Goal: Task Accomplishment & Management: Manage account settings

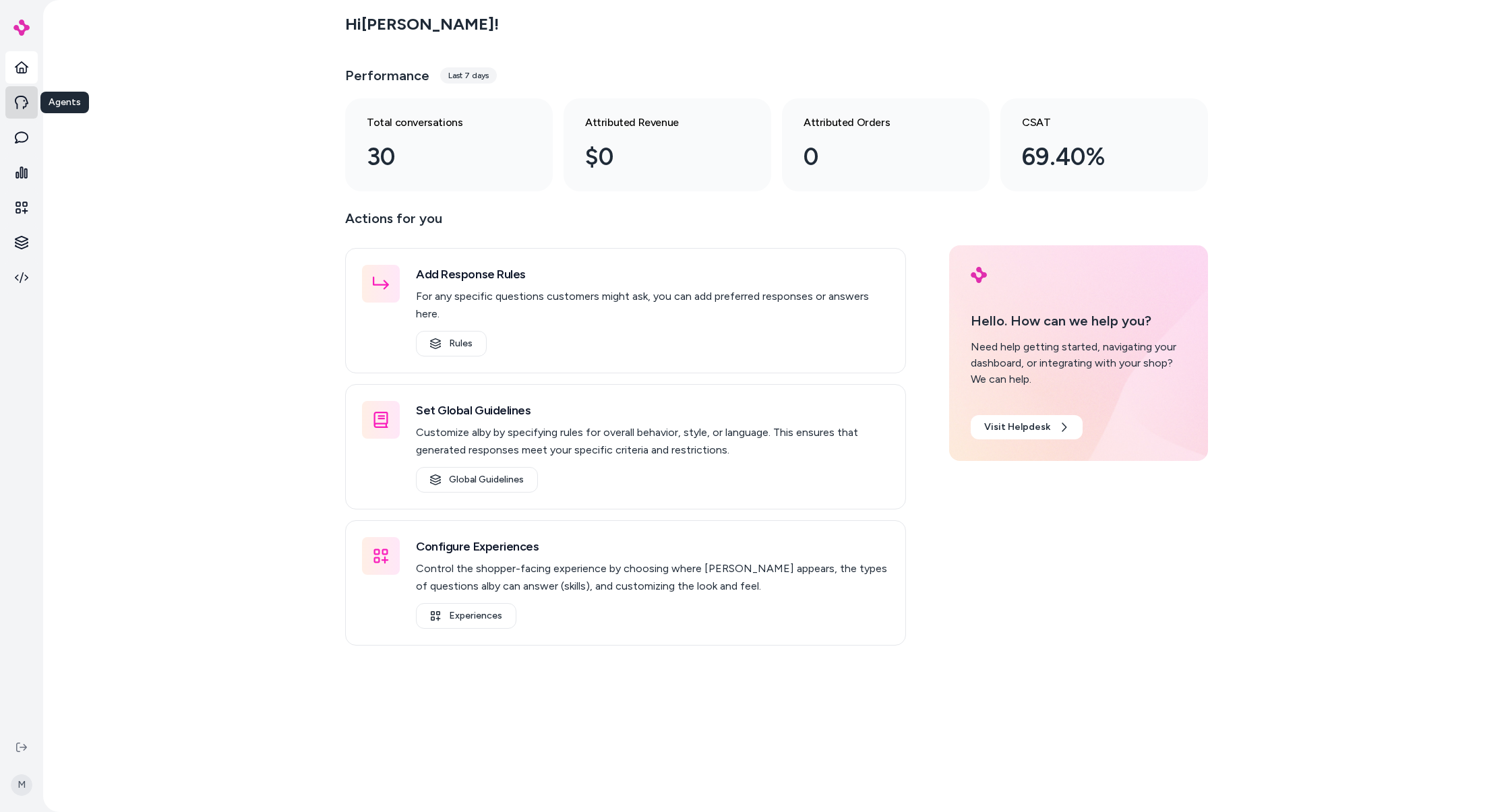
click at [23, 110] on link at bounding box center [22, 102] width 32 height 32
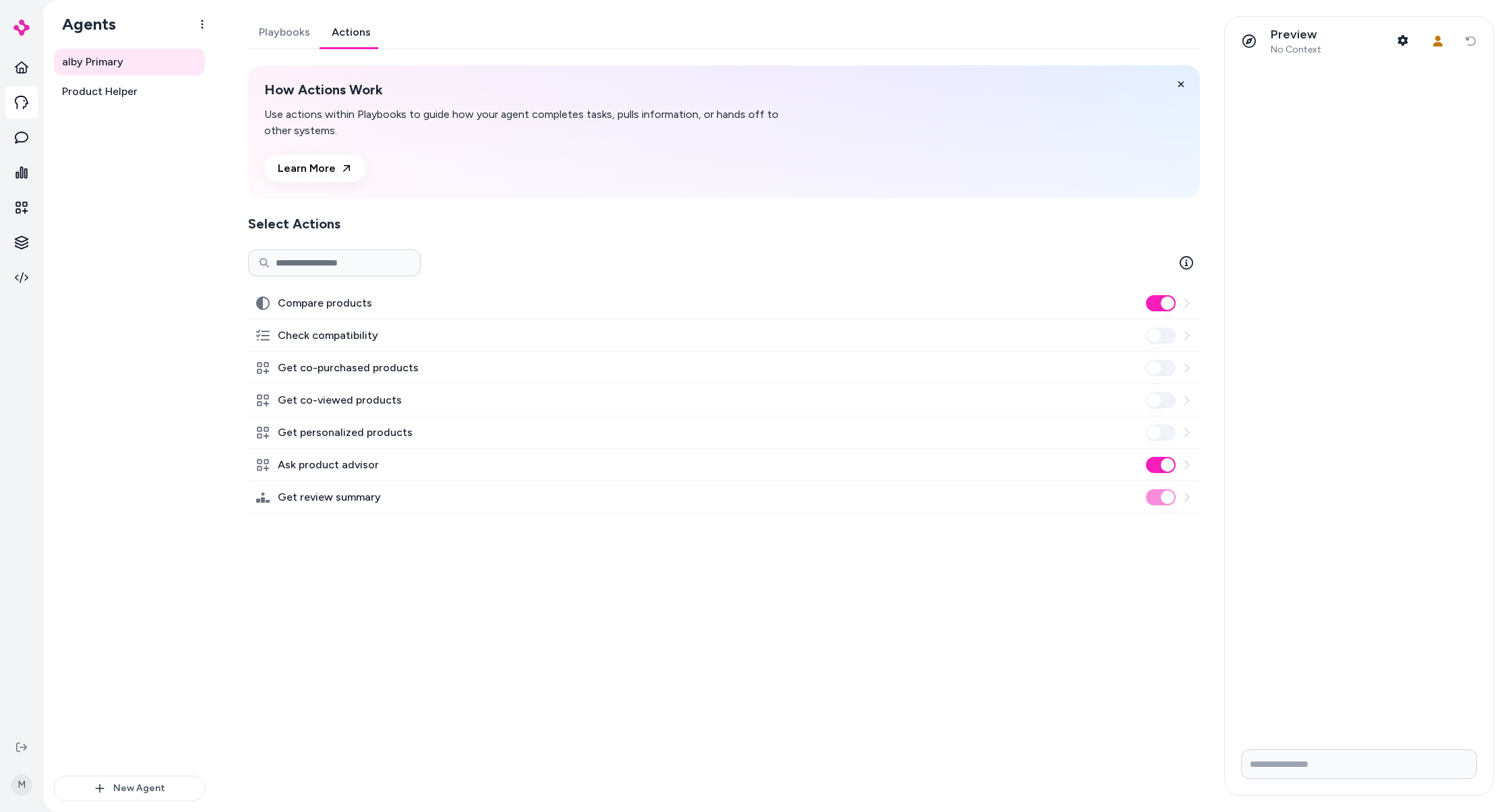
click at [343, 36] on link "Actions" at bounding box center [351, 32] width 61 height 32
click at [277, 33] on link "Playbooks" at bounding box center [285, 32] width 72 height 32
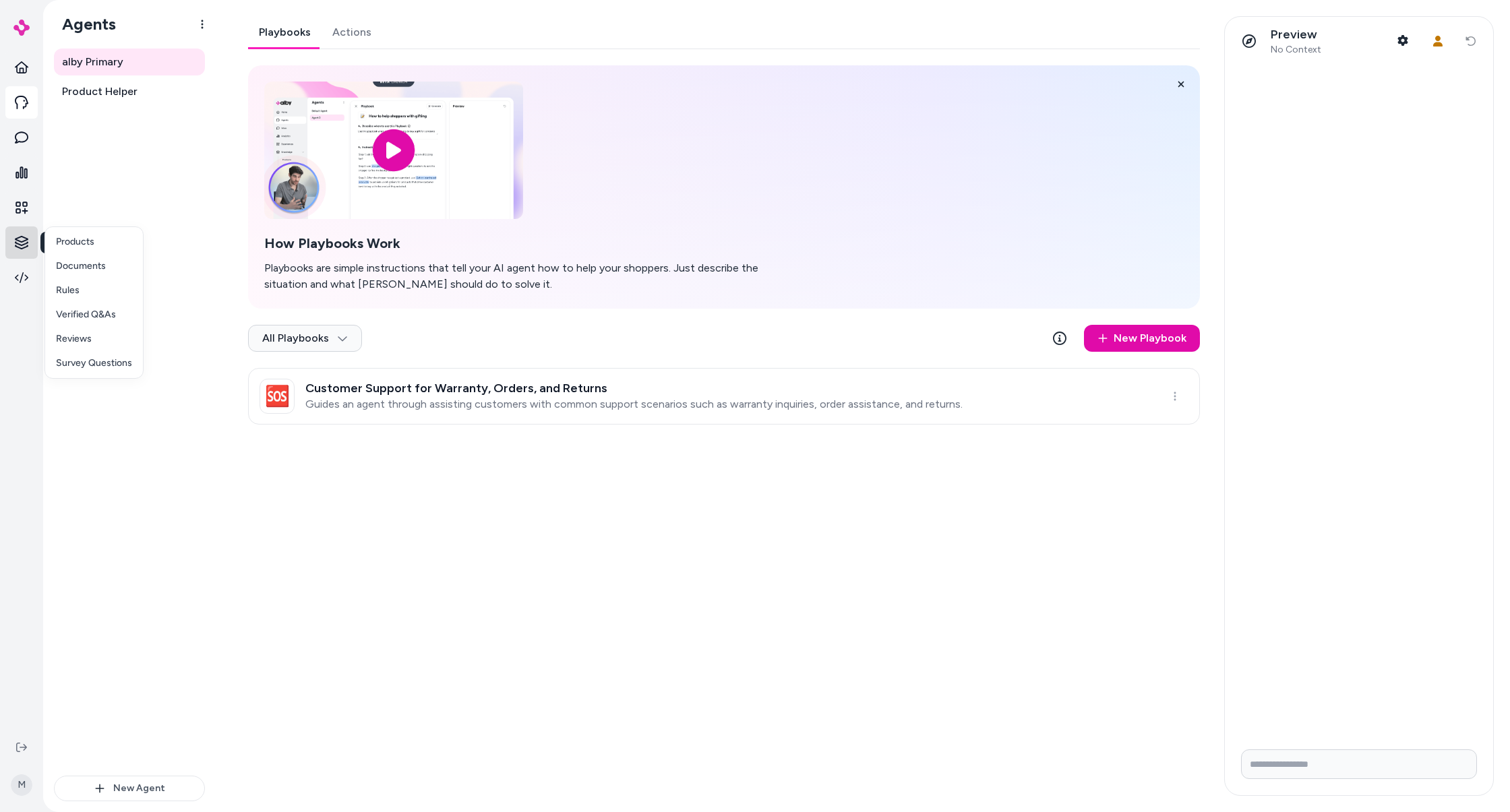
click at [19, 238] on html "Knowledge Knowledge M Agents alby Primary Product Helper New Agent alby Primary…" at bounding box center [755, 406] width 1510 height 812
click at [22, 203] on html "M Agents alby Primary Product Helper New Agent alby Primary Playbooks Actions H…" at bounding box center [755, 406] width 1510 height 812
click at [22, 203] on icon at bounding box center [22, 207] width 14 height 14
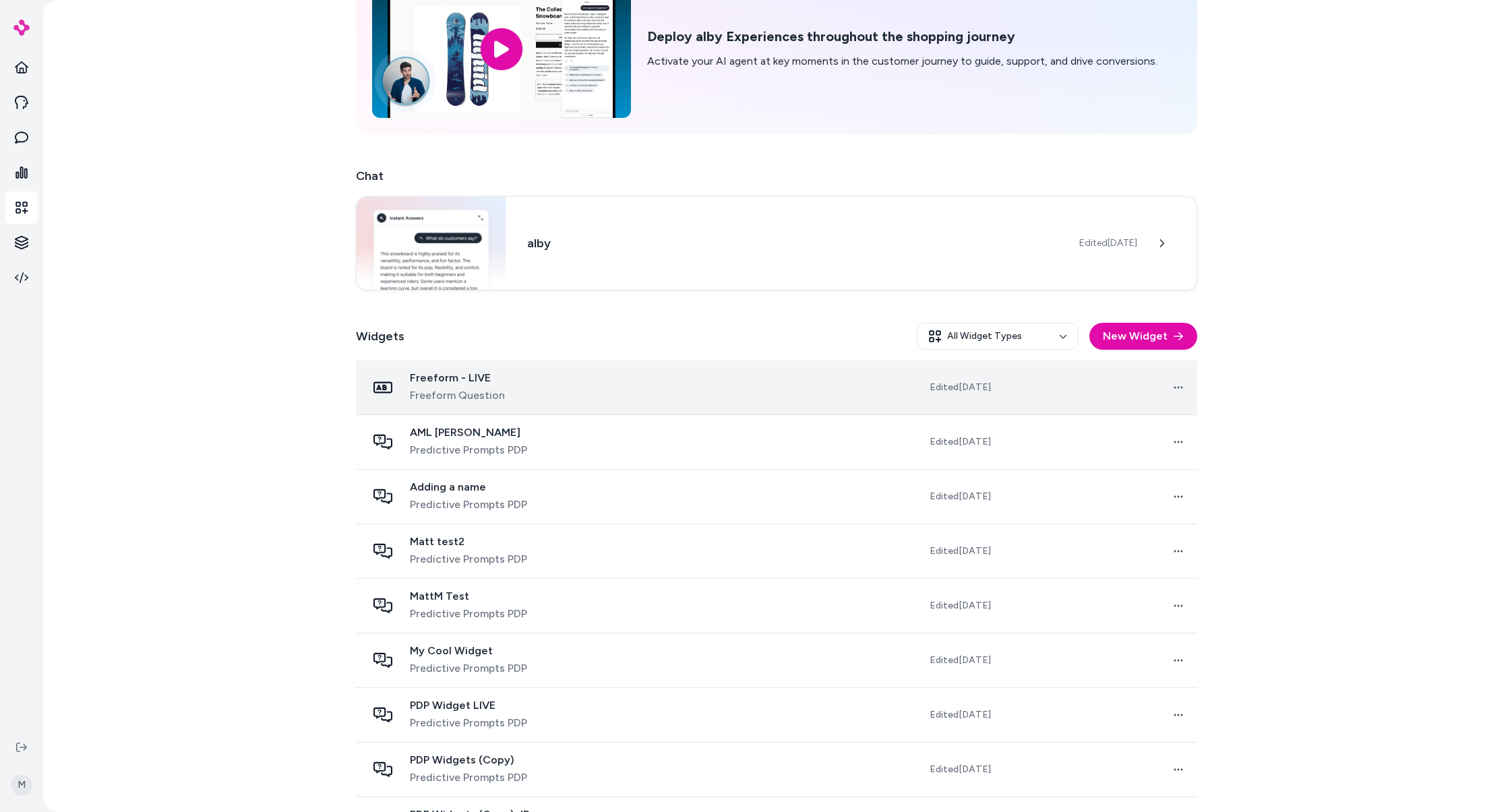
scroll to position [140, 0]
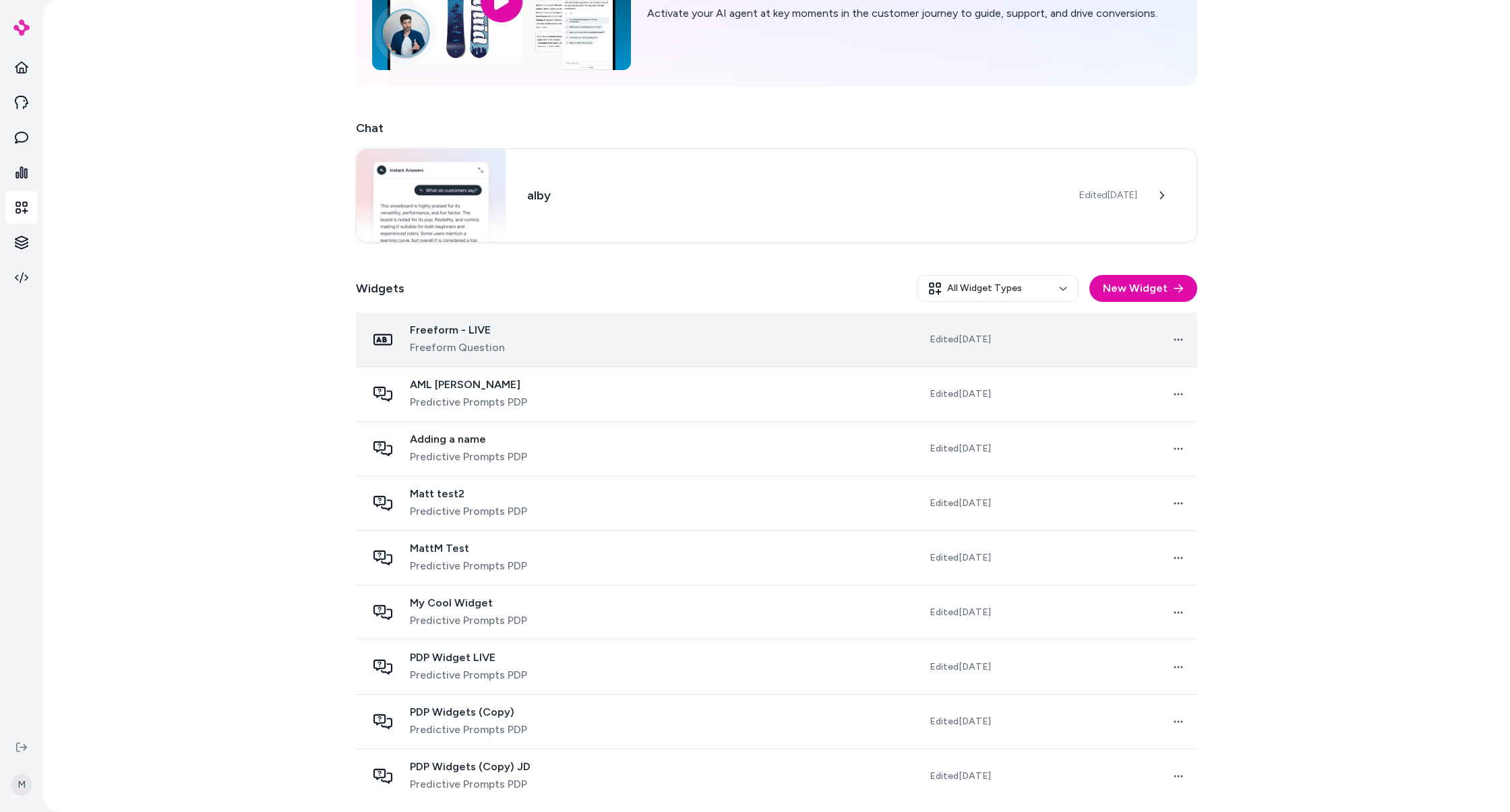
click at [649, 333] on td at bounding box center [745, 340] width 196 height 55
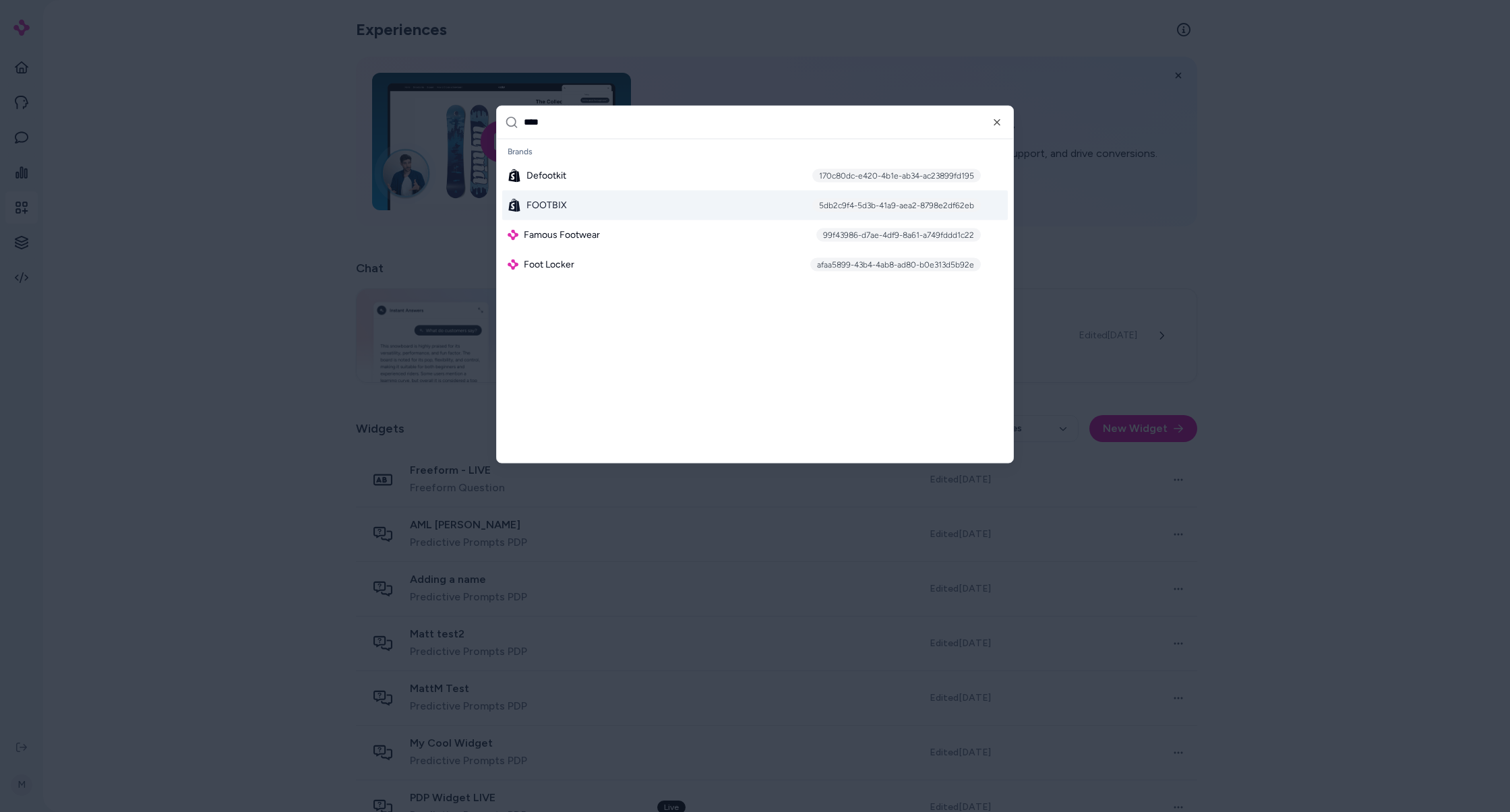
type input "****"
click at [699, 203] on div "FOOTBIX 5db2c9f4-5d3b-41a9-aea2-8798e2df62eb" at bounding box center [755, 204] width 506 height 29
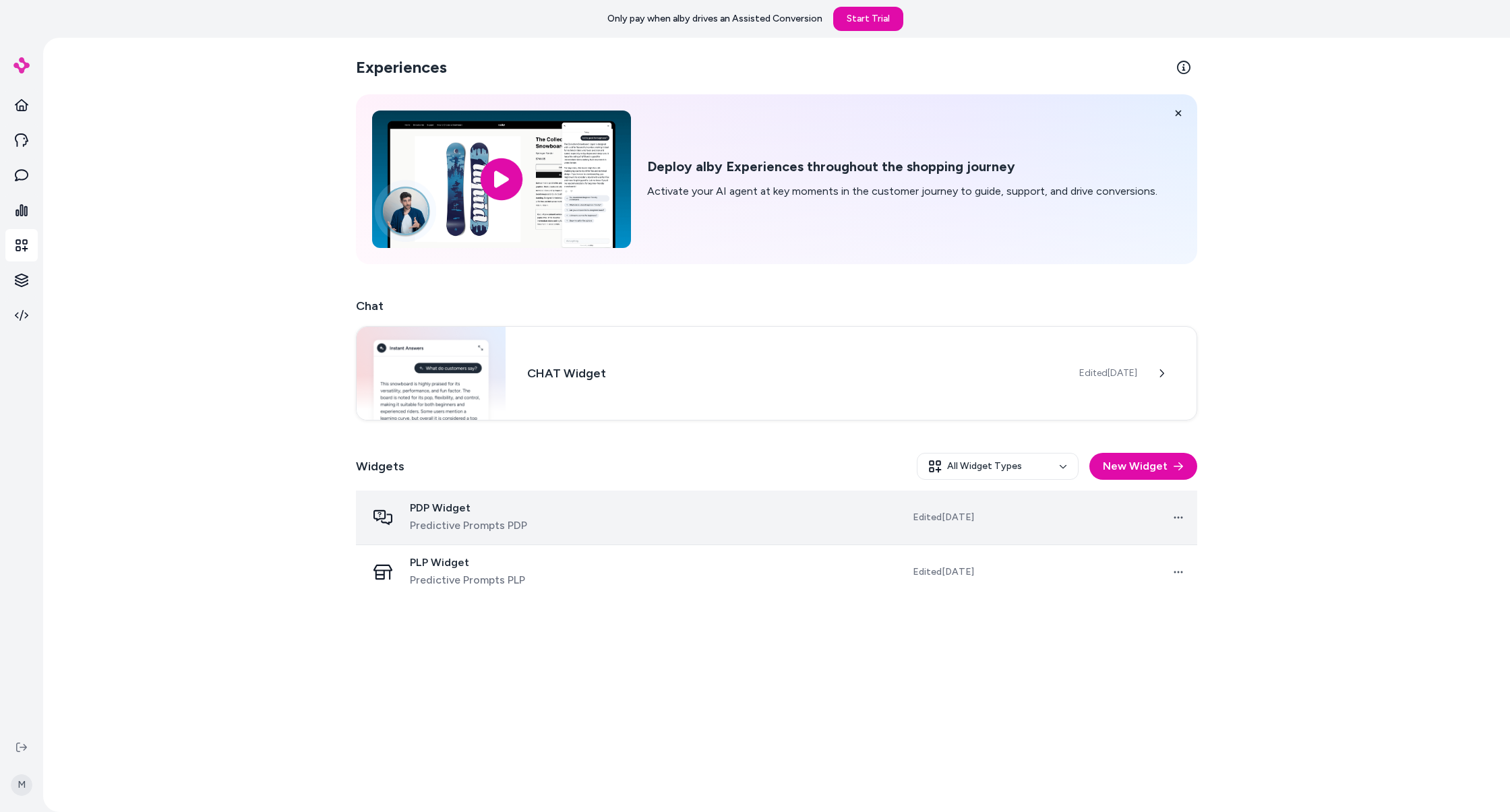
click at [626, 511] on td at bounding box center [704, 519] width 212 height 55
click at [436, 504] on span "PDP Widget" at bounding box center [469, 509] width 117 height 14
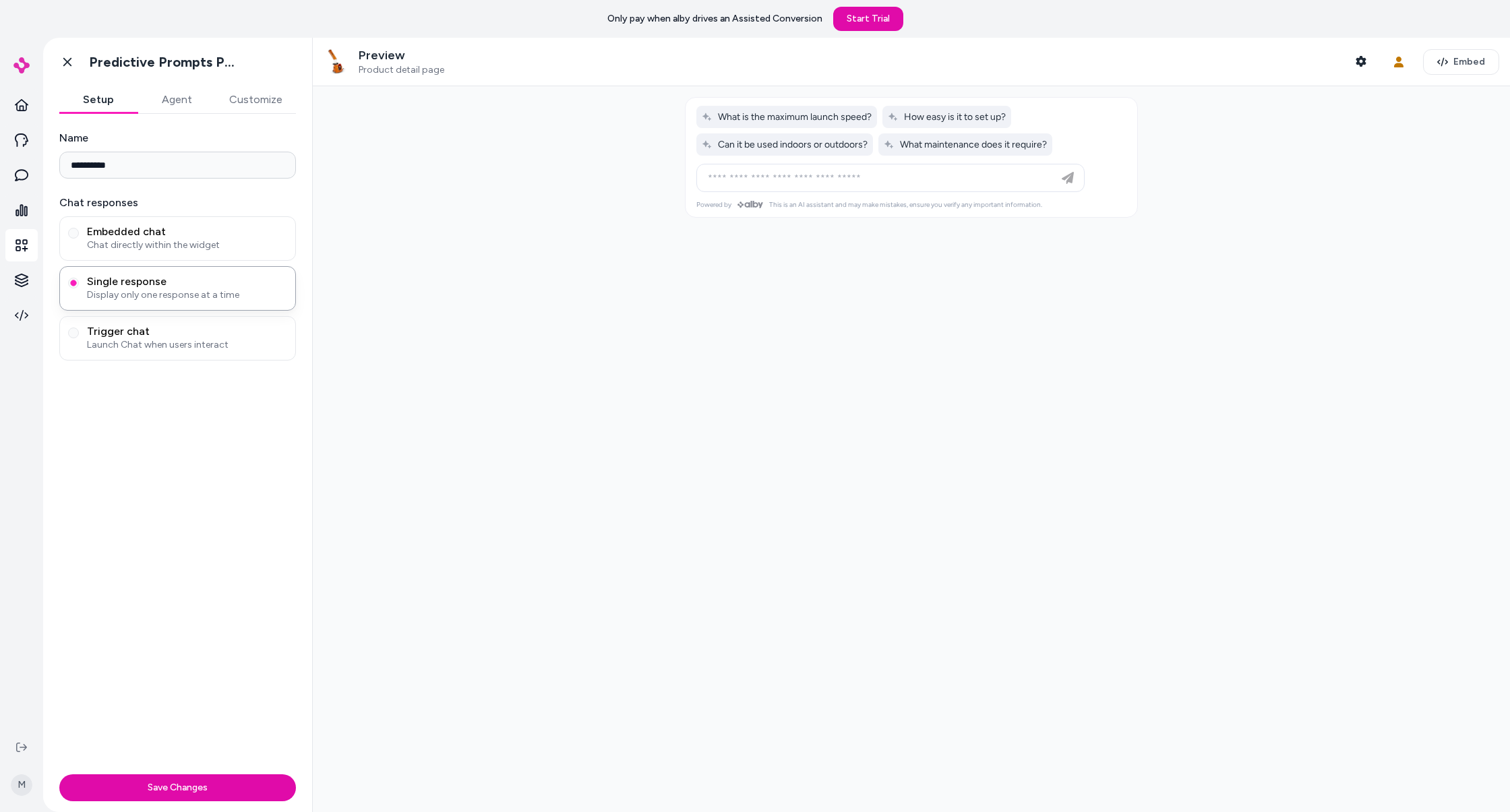
click at [183, 97] on button "Agent" at bounding box center [177, 100] width 78 height 27
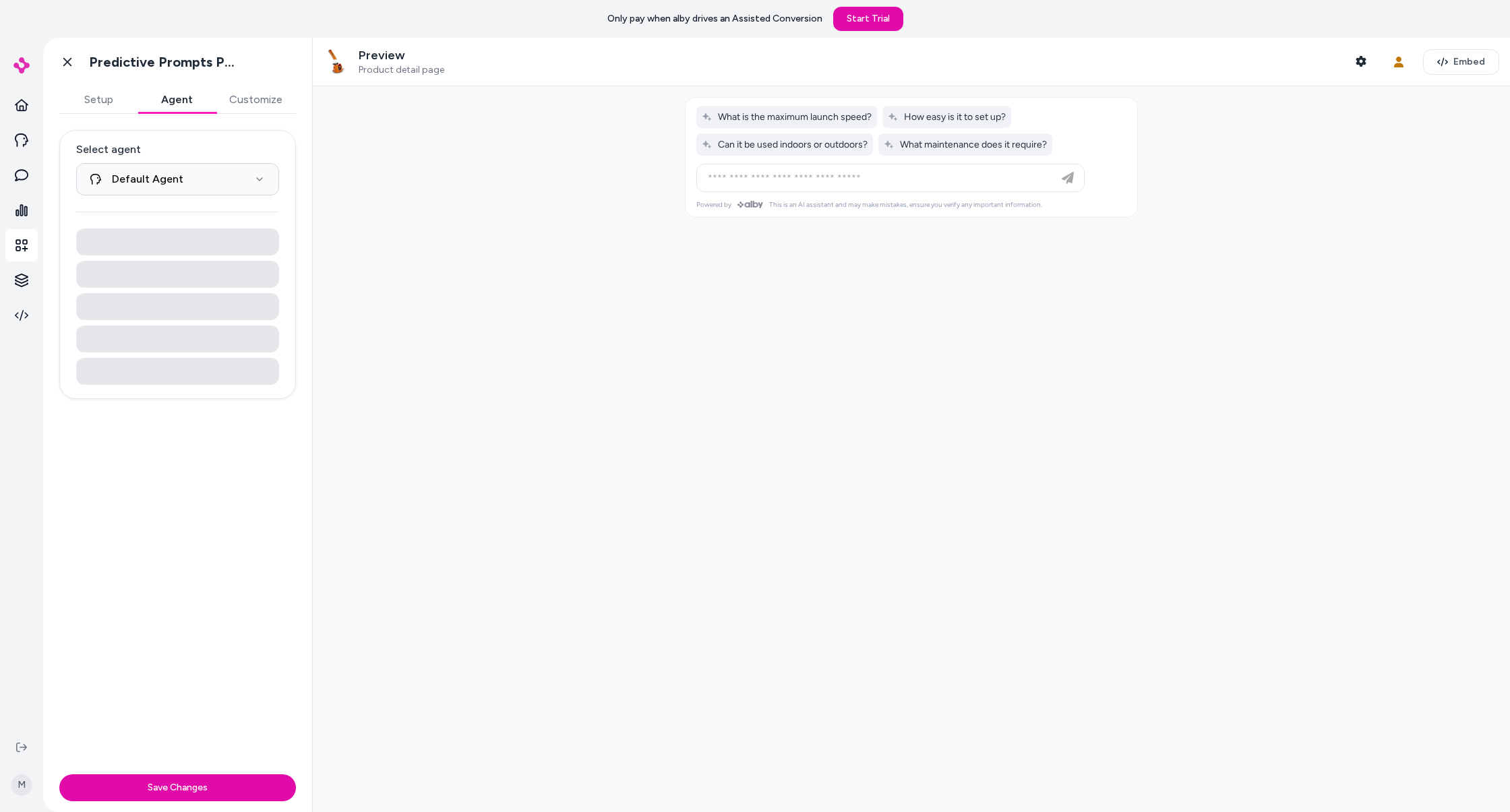
click at [253, 95] on button "Customize" at bounding box center [255, 100] width 80 height 27
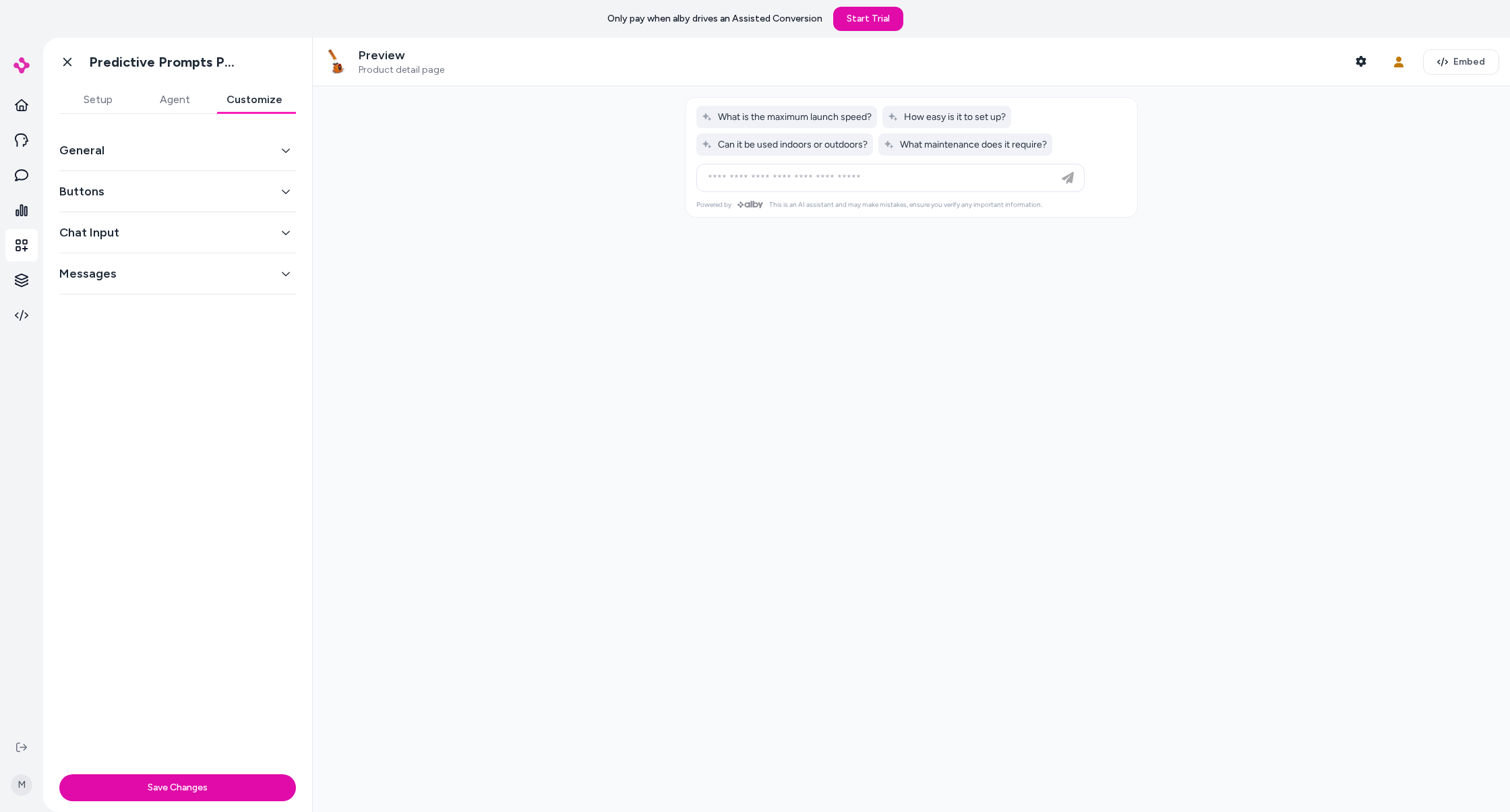
click at [246, 147] on button "General" at bounding box center [178, 150] width 237 height 19
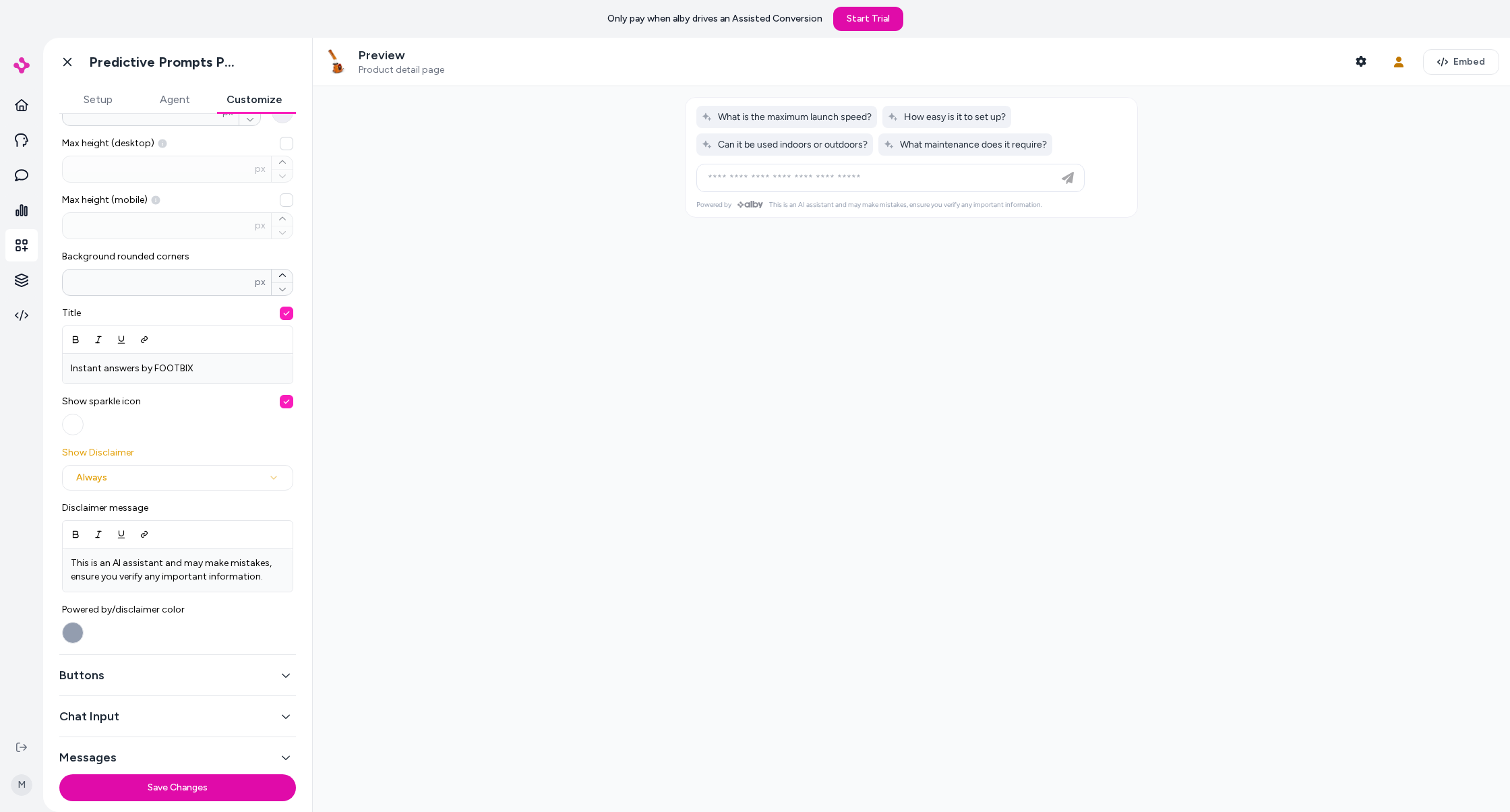
scroll to position [261, 0]
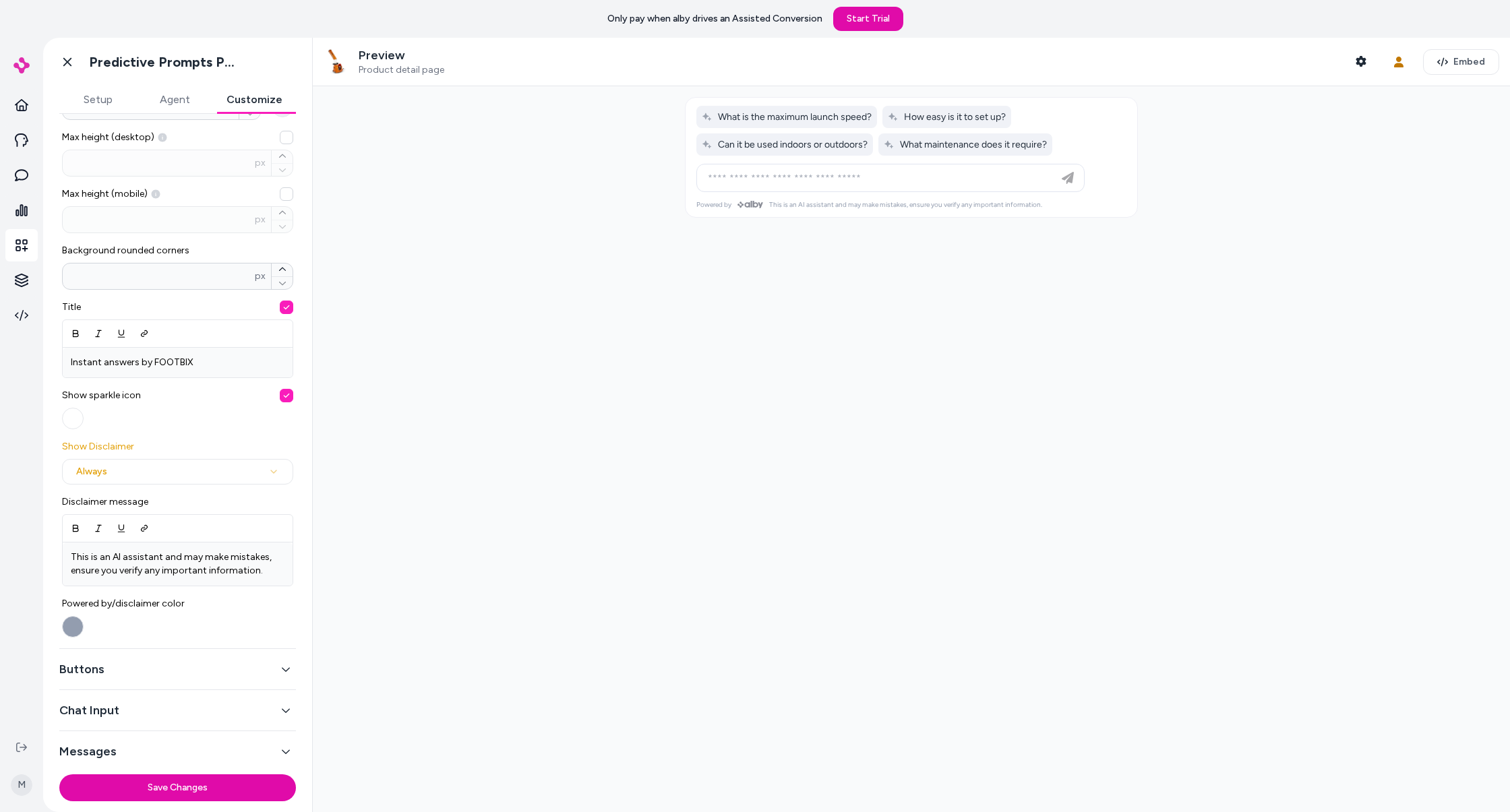
click at [285, 660] on button "Buttons" at bounding box center [178, 669] width 237 height 19
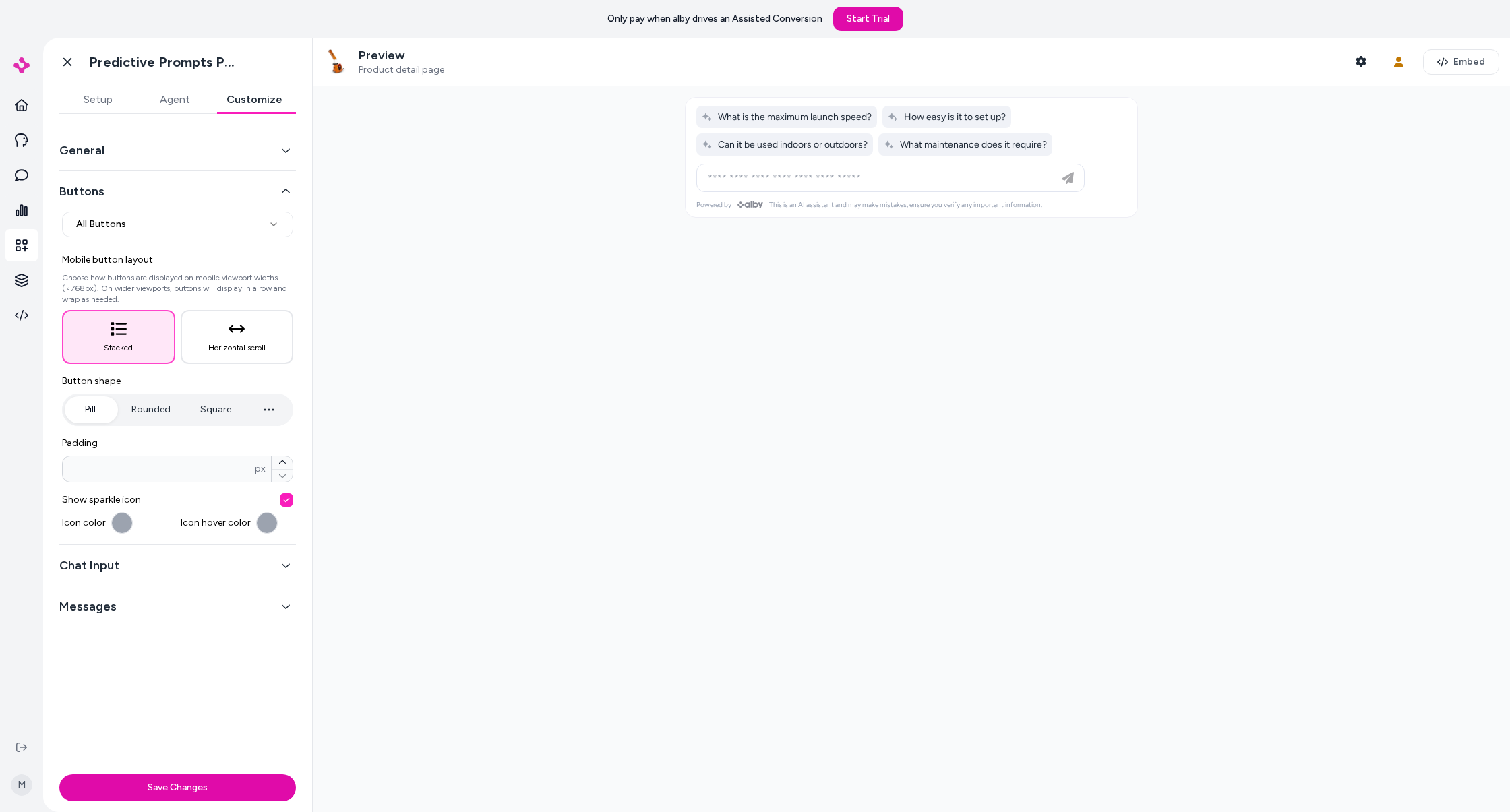
click at [159, 413] on button "Rounded" at bounding box center [152, 410] width 67 height 27
click at [90, 405] on button "Pill" at bounding box center [90, 410] width 51 height 27
click at [198, 559] on button "Chat Input" at bounding box center [178, 564] width 237 height 19
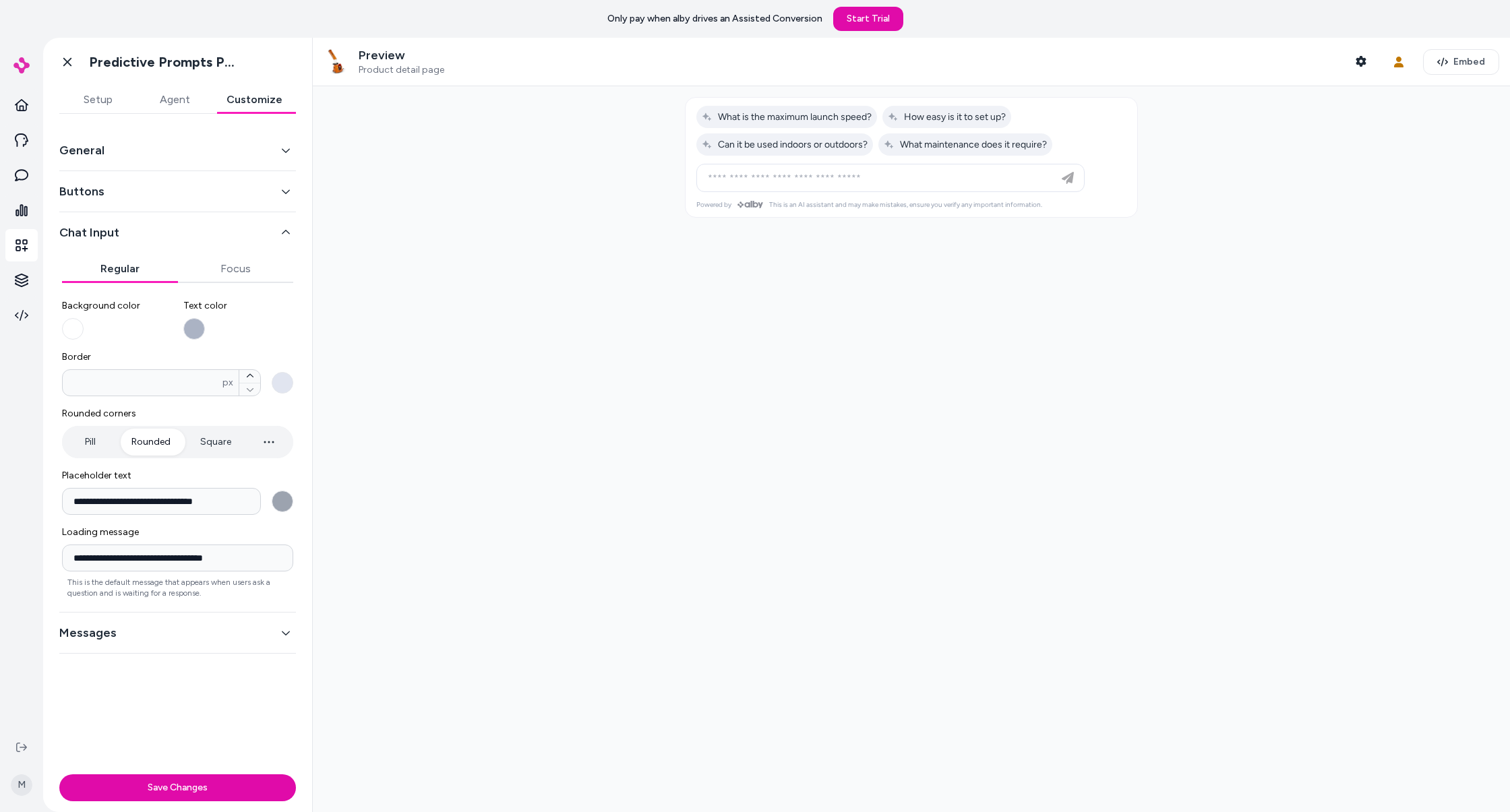
click at [260, 445] on button "button" at bounding box center [269, 442] width 43 height 27
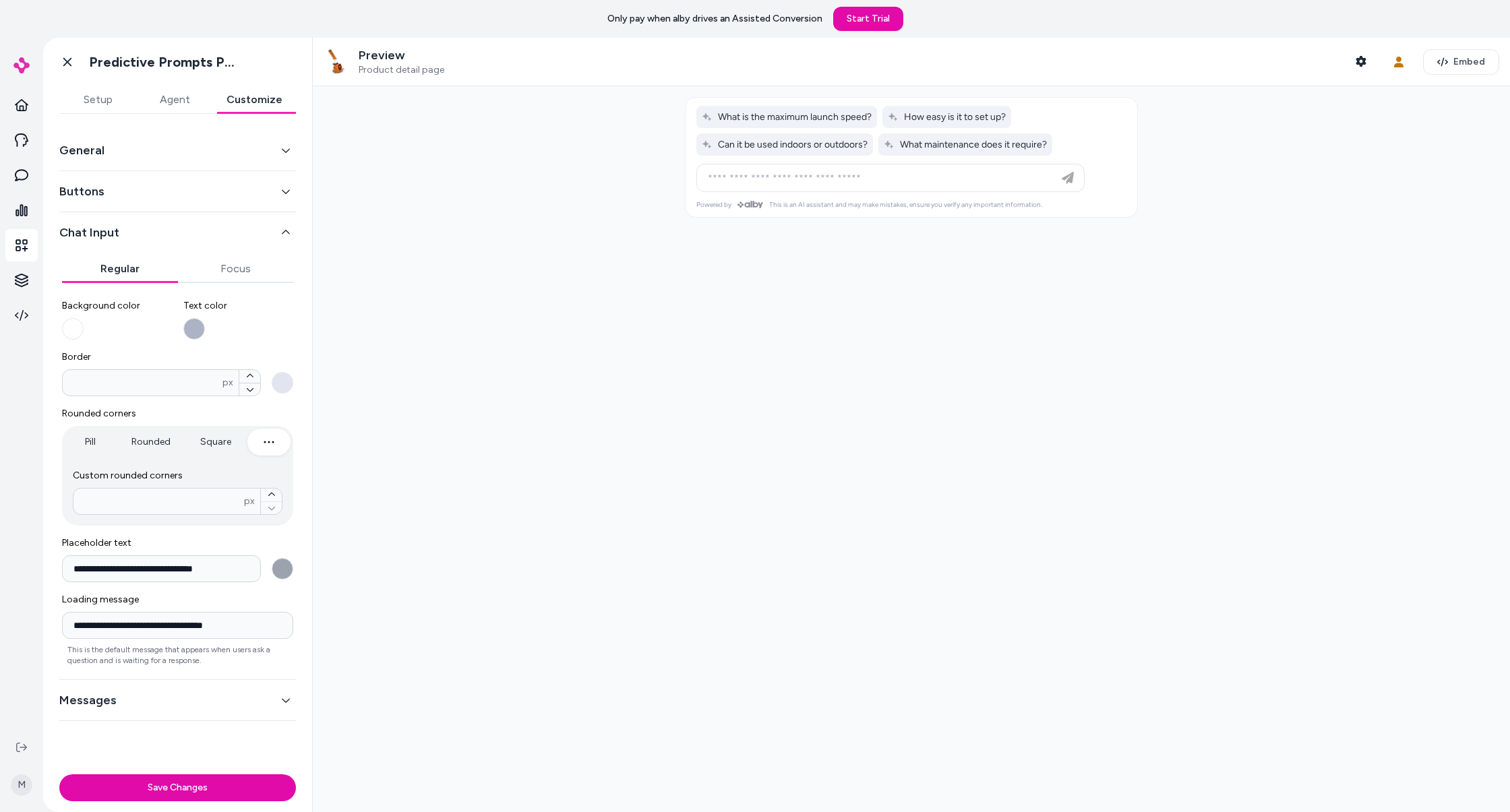
click at [160, 435] on button "Rounded" at bounding box center [152, 442] width 67 height 27
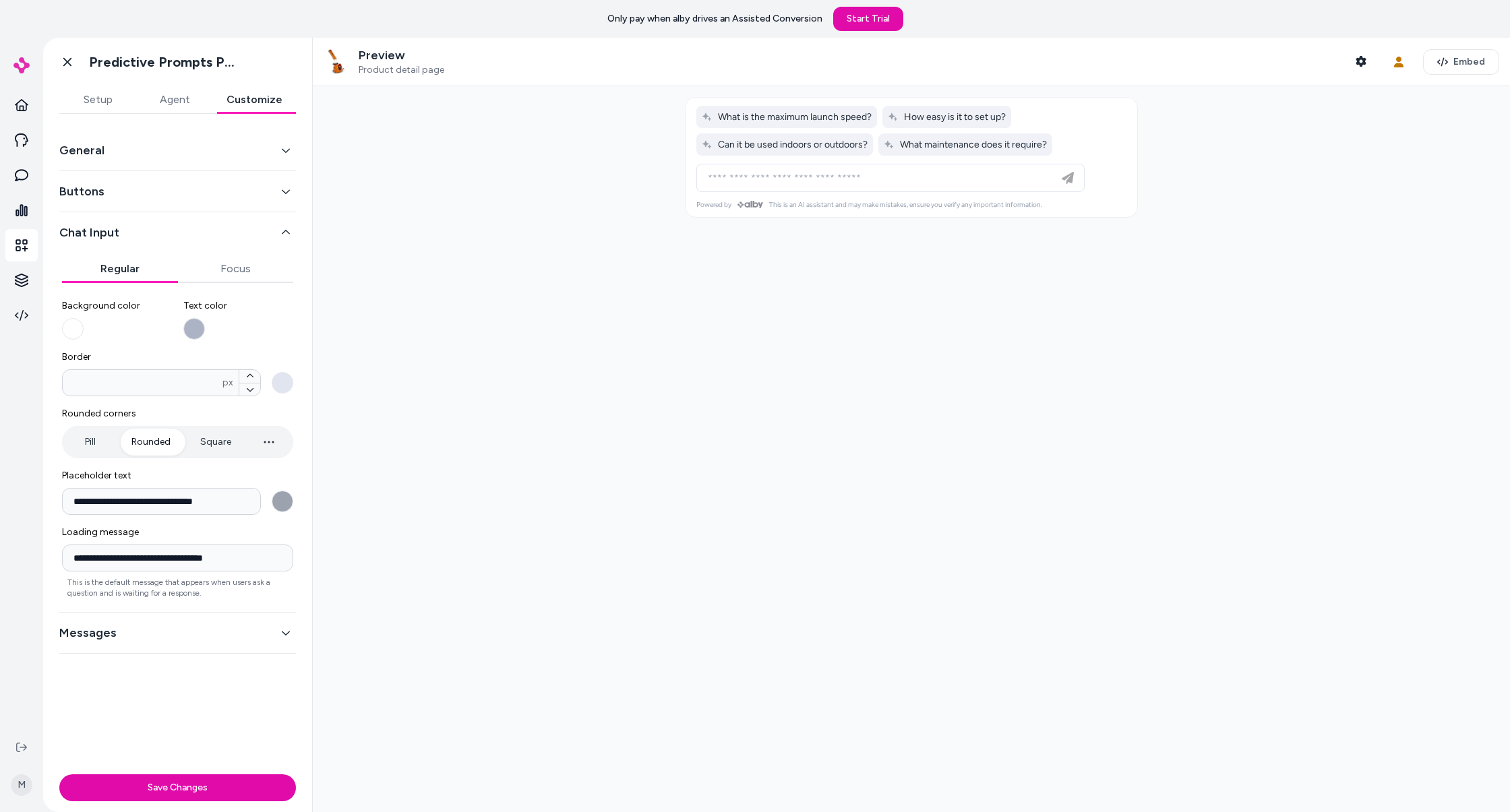
click at [206, 202] on div "Buttons" at bounding box center [178, 192] width 237 height 41
click at [213, 181] on div "Buttons" at bounding box center [178, 192] width 237 height 41
click at [207, 188] on button "Buttons" at bounding box center [178, 191] width 237 height 19
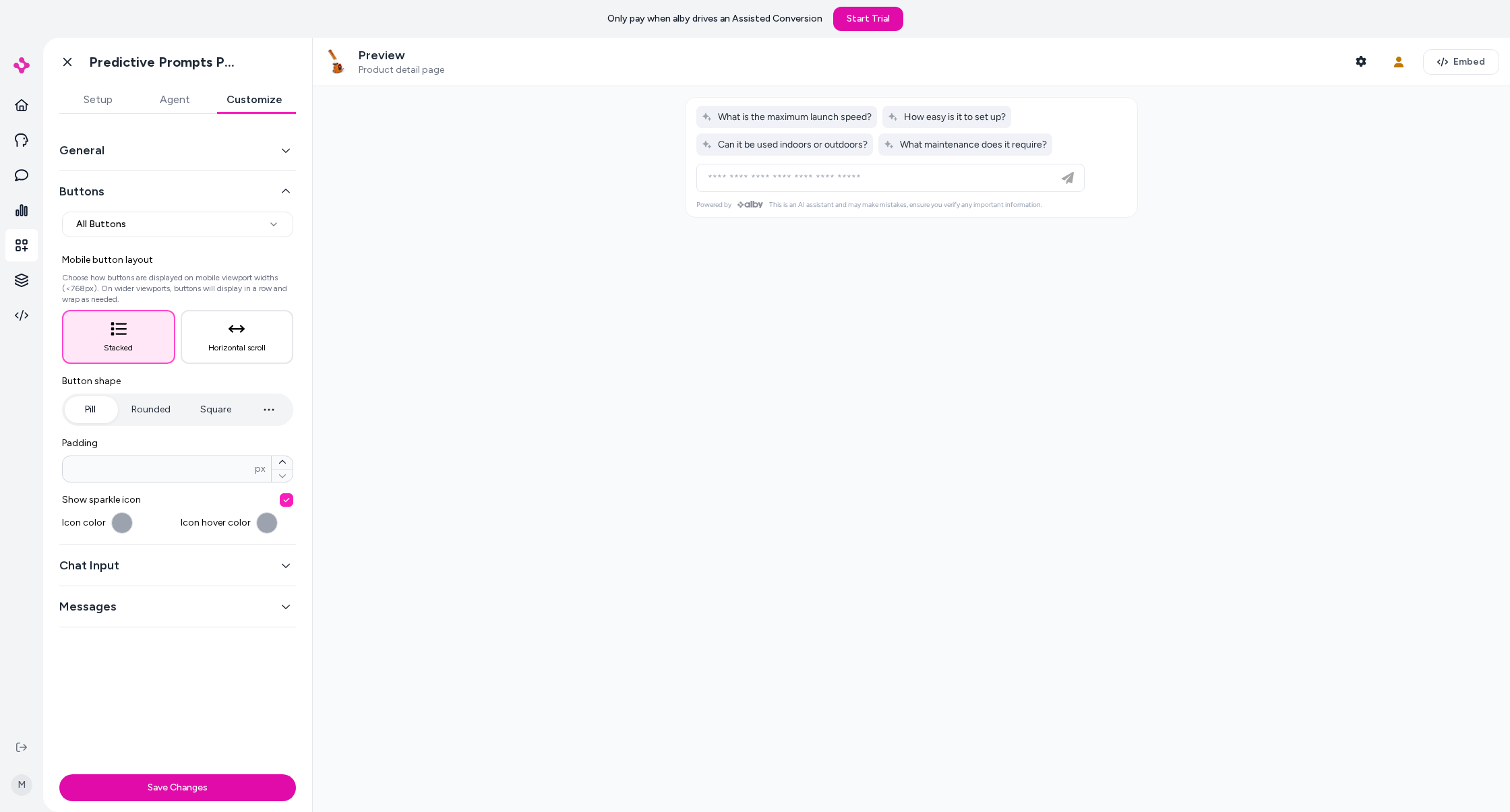
click at [161, 190] on button "Buttons" at bounding box center [178, 191] width 237 height 19
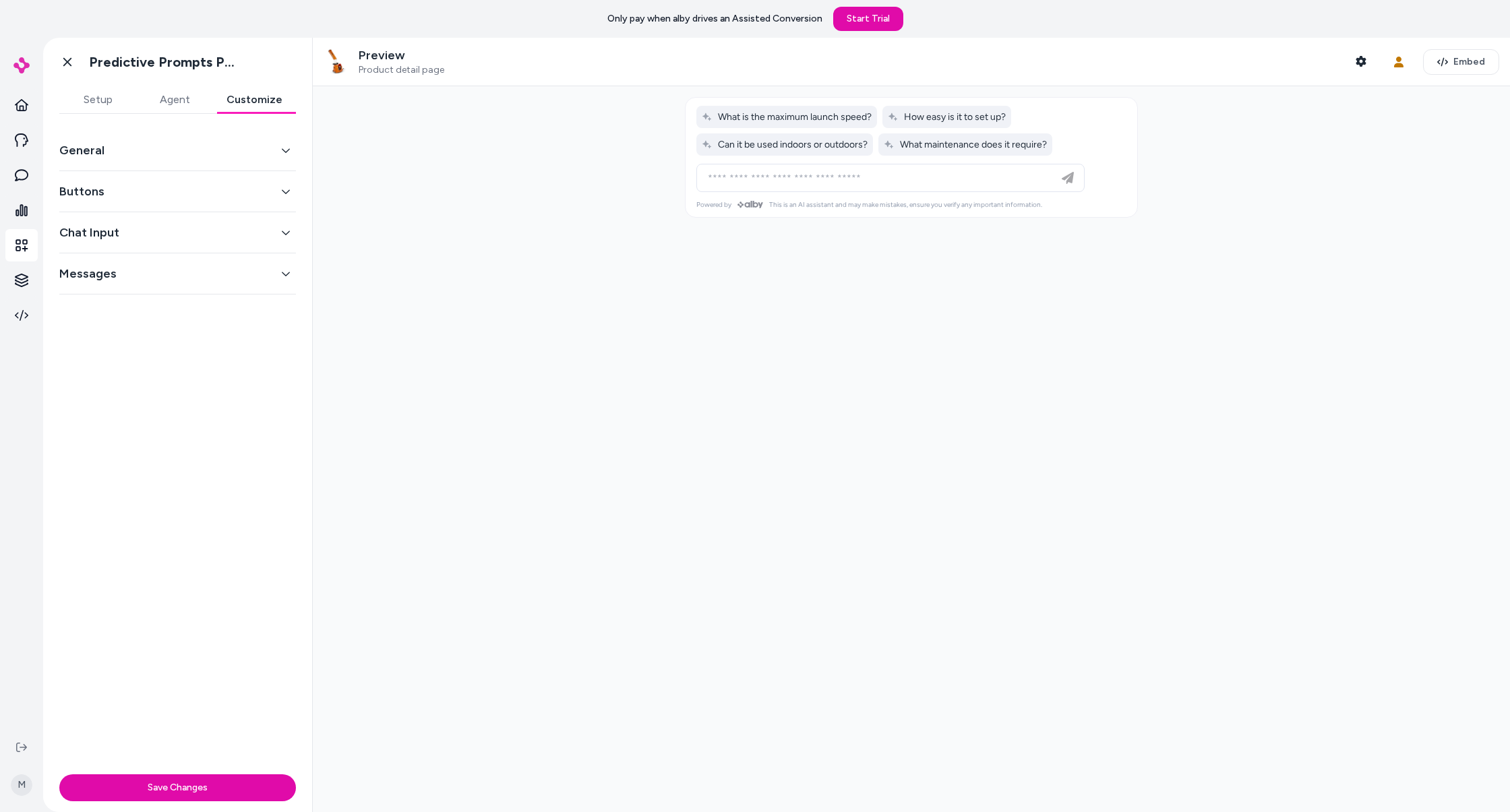
click at [153, 238] on button "Chat Input" at bounding box center [178, 232] width 237 height 19
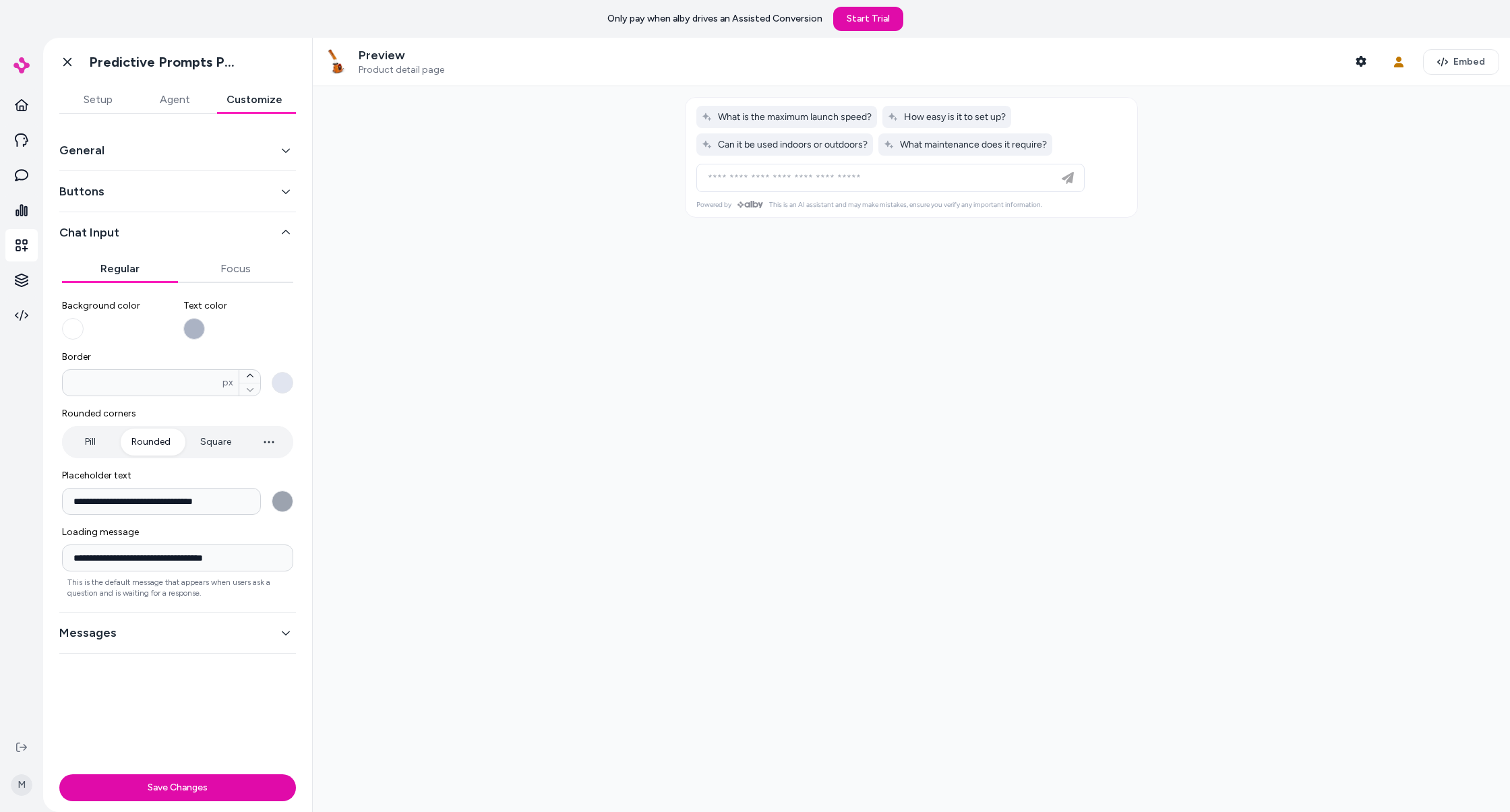
click at [92, 435] on button "Pill" at bounding box center [90, 442] width 51 height 27
click at [132, 634] on button "Messages" at bounding box center [178, 632] width 237 height 19
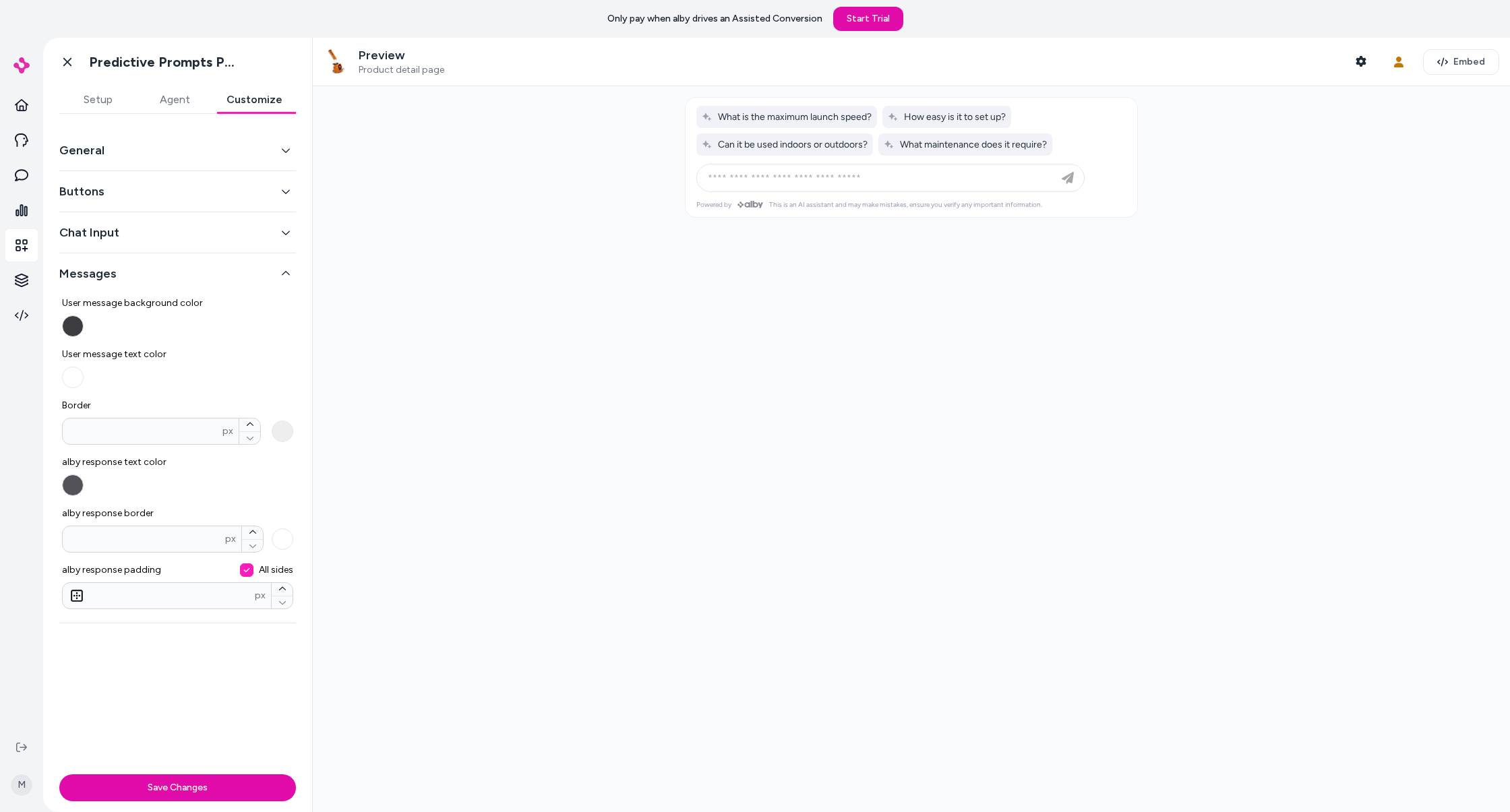
click at [233, 264] on button "Messages" at bounding box center [178, 273] width 237 height 19
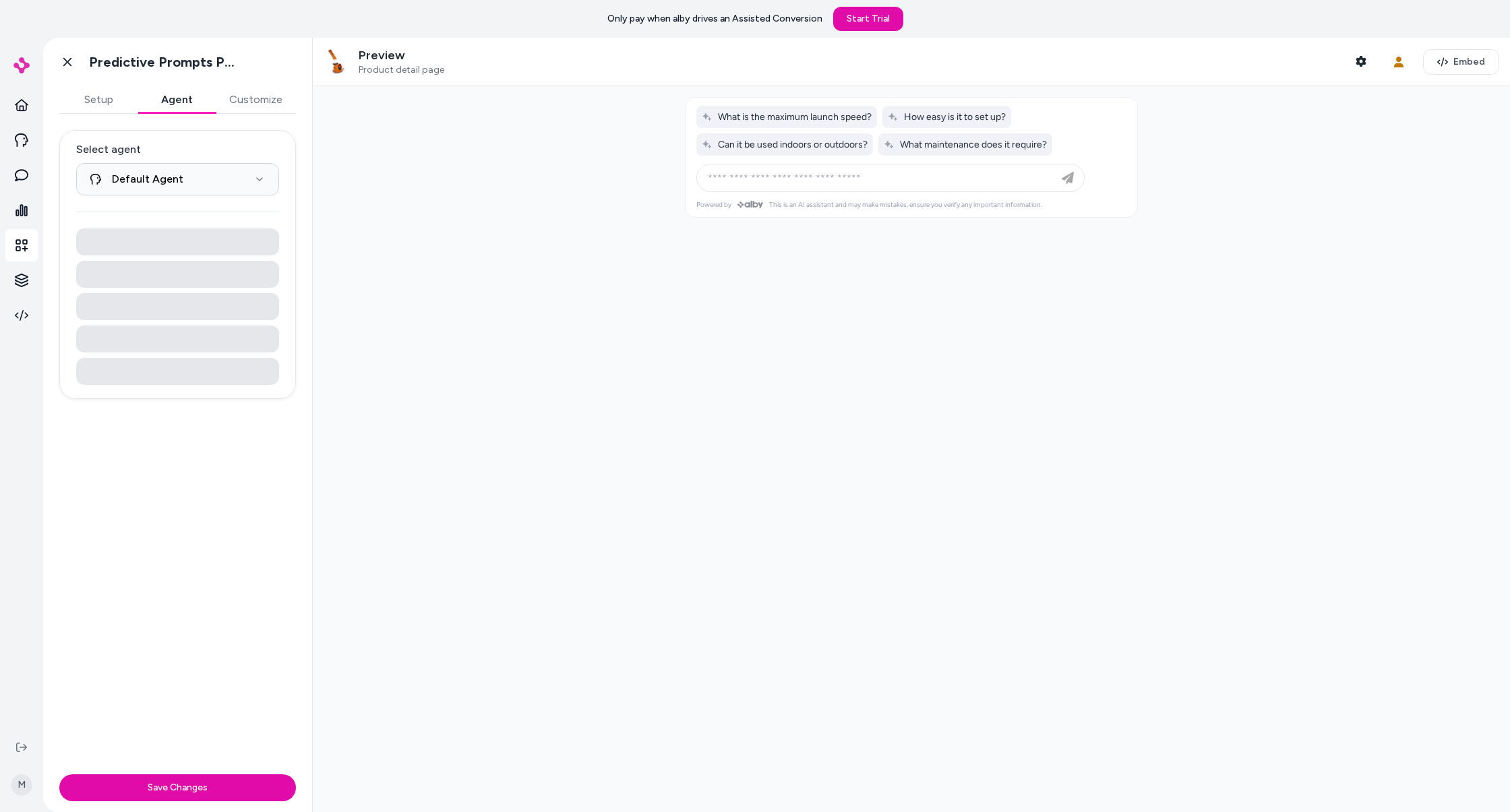
click at [174, 97] on button "Agent" at bounding box center [177, 100] width 78 height 27
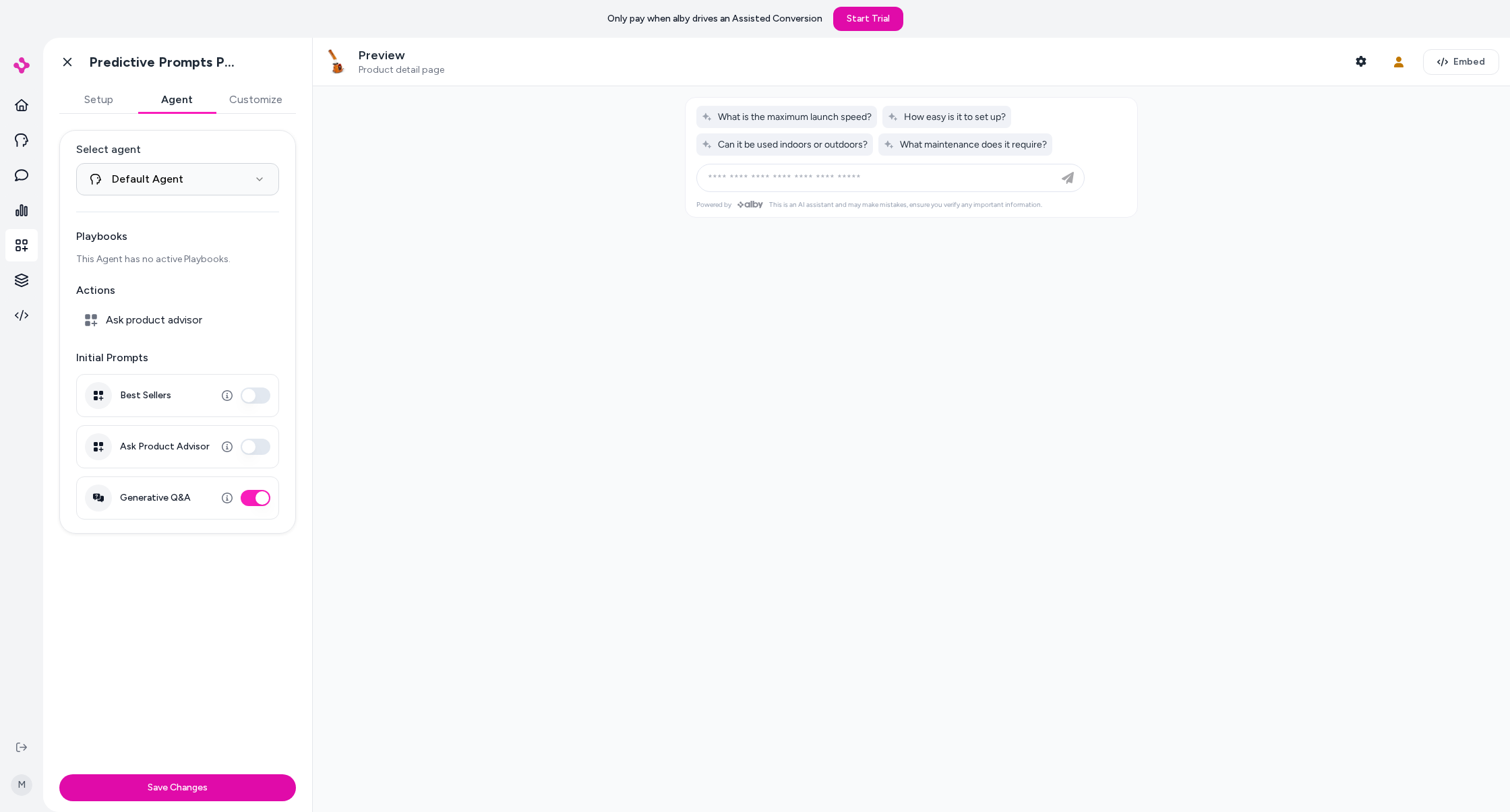
click at [114, 102] on button "Setup" at bounding box center [99, 100] width 78 height 27
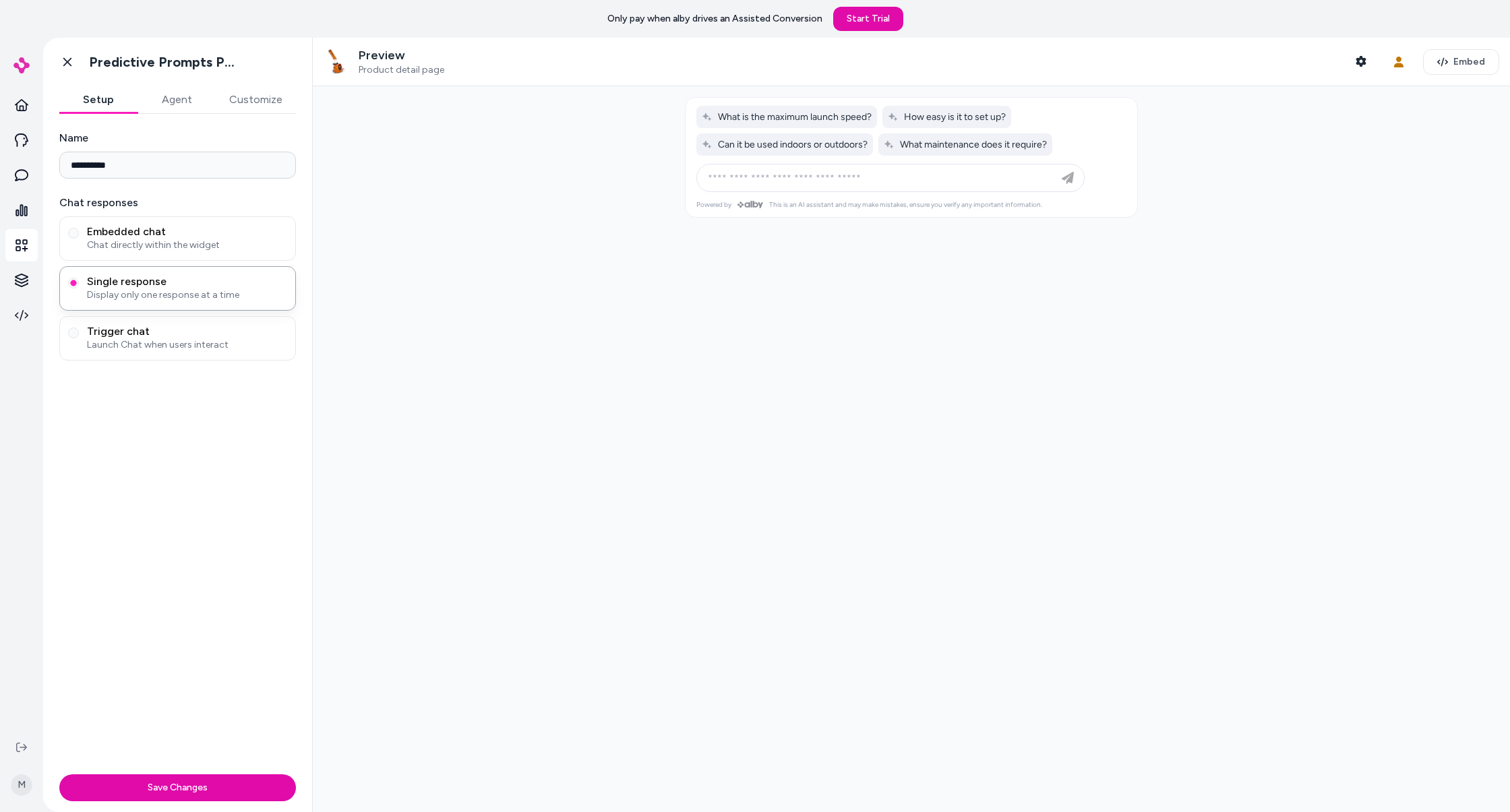
click at [258, 97] on button "Customize" at bounding box center [255, 100] width 80 height 27
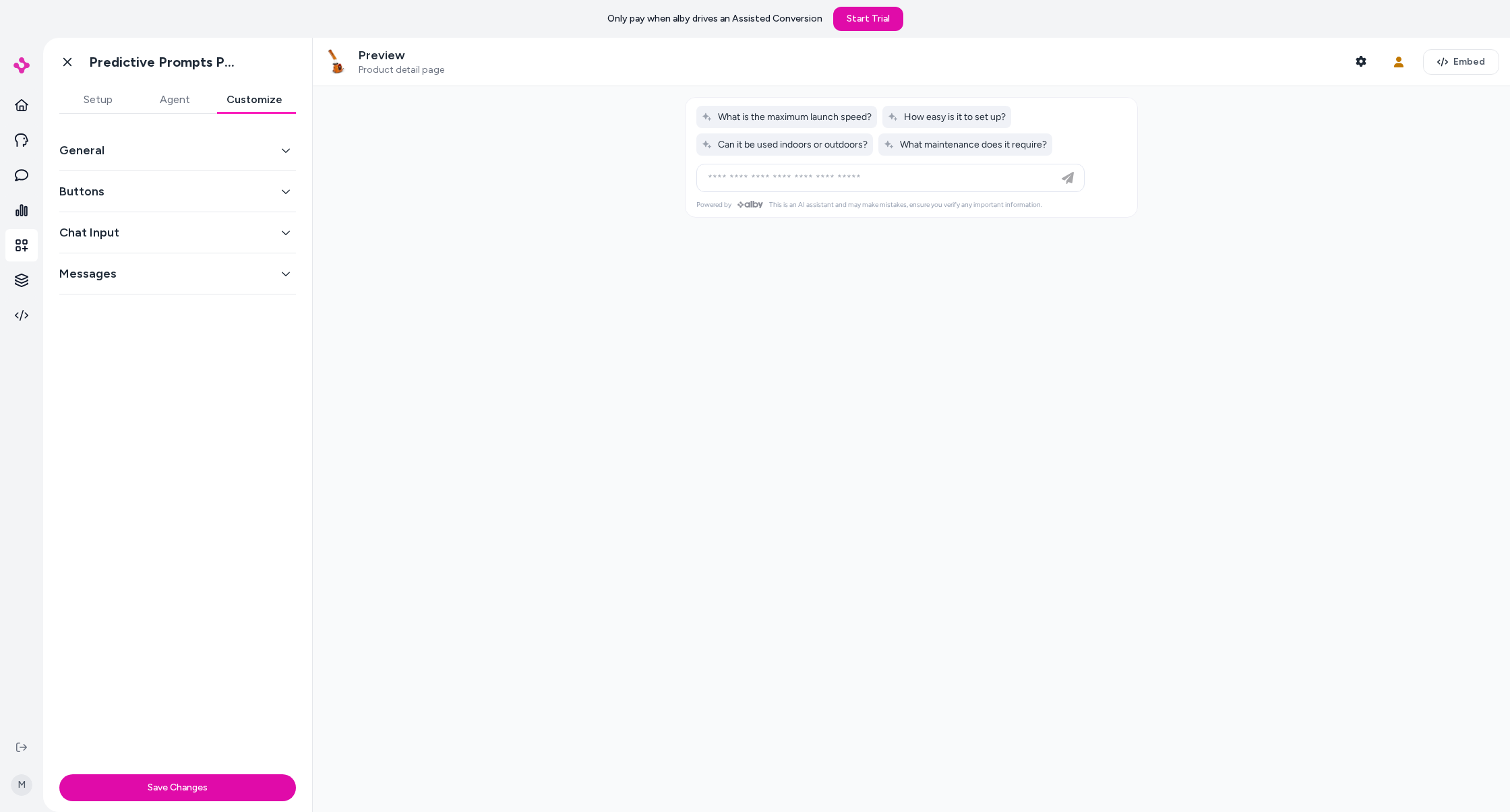
click at [242, 177] on div "Buttons" at bounding box center [178, 192] width 237 height 41
click at [244, 194] on button "Buttons" at bounding box center [178, 191] width 237 height 19
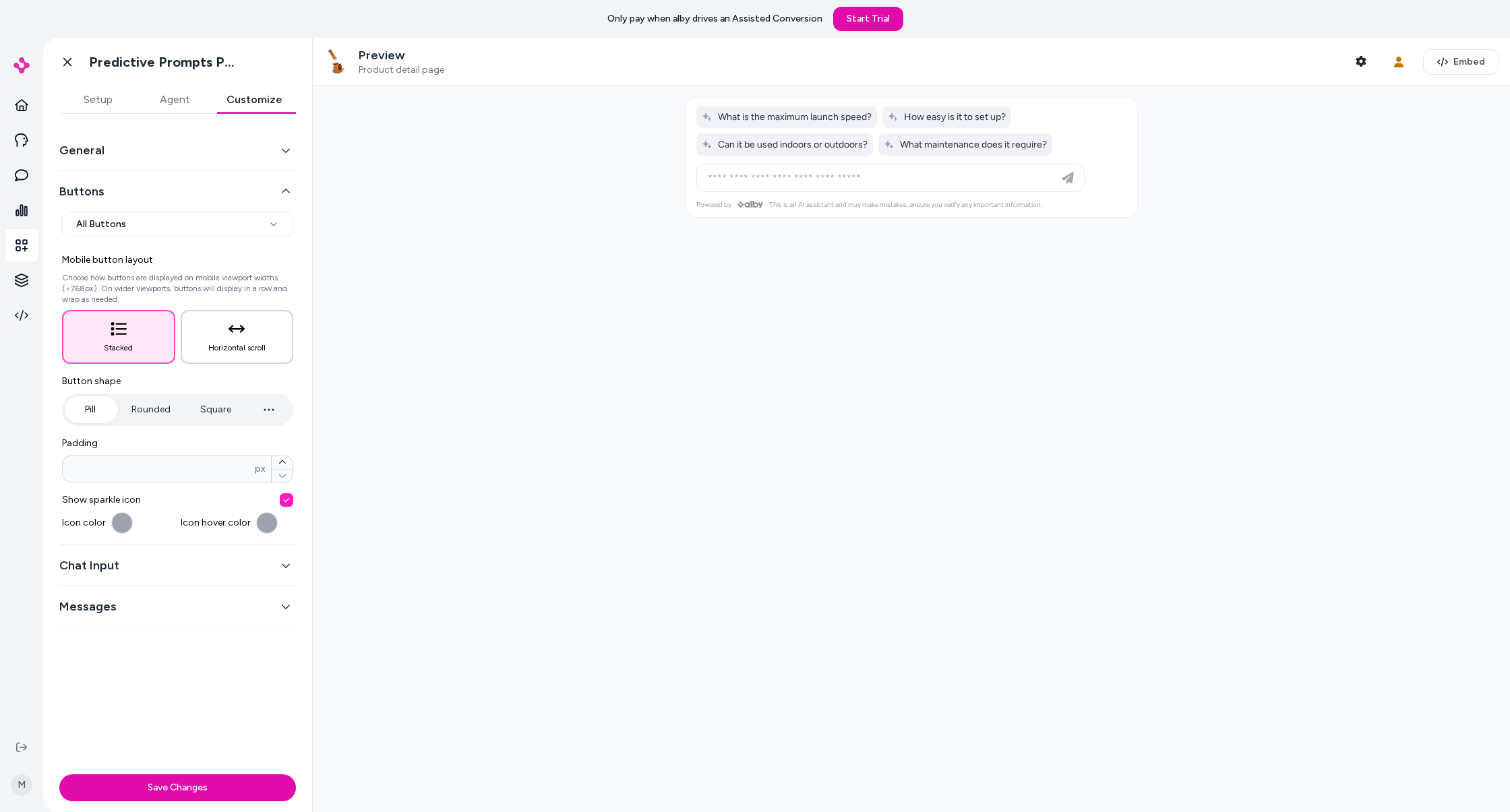
click at [265, 331] on button "Horizontal scroll" at bounding box center [238, 337] width 114 height 54
click at [128, 337] on button "Stacked" at bounding box center [118, 337] width 114 height 54
click at [242, 325] on icon "button" at bounding box center [237, 329] width 17 height 8
click at [88, 332] on button "Stacked" at bounding box center [118, 337] width 114 height 54
click at [244, 335] on icon "button" at bounding box center [237, 329] width 17 height 17
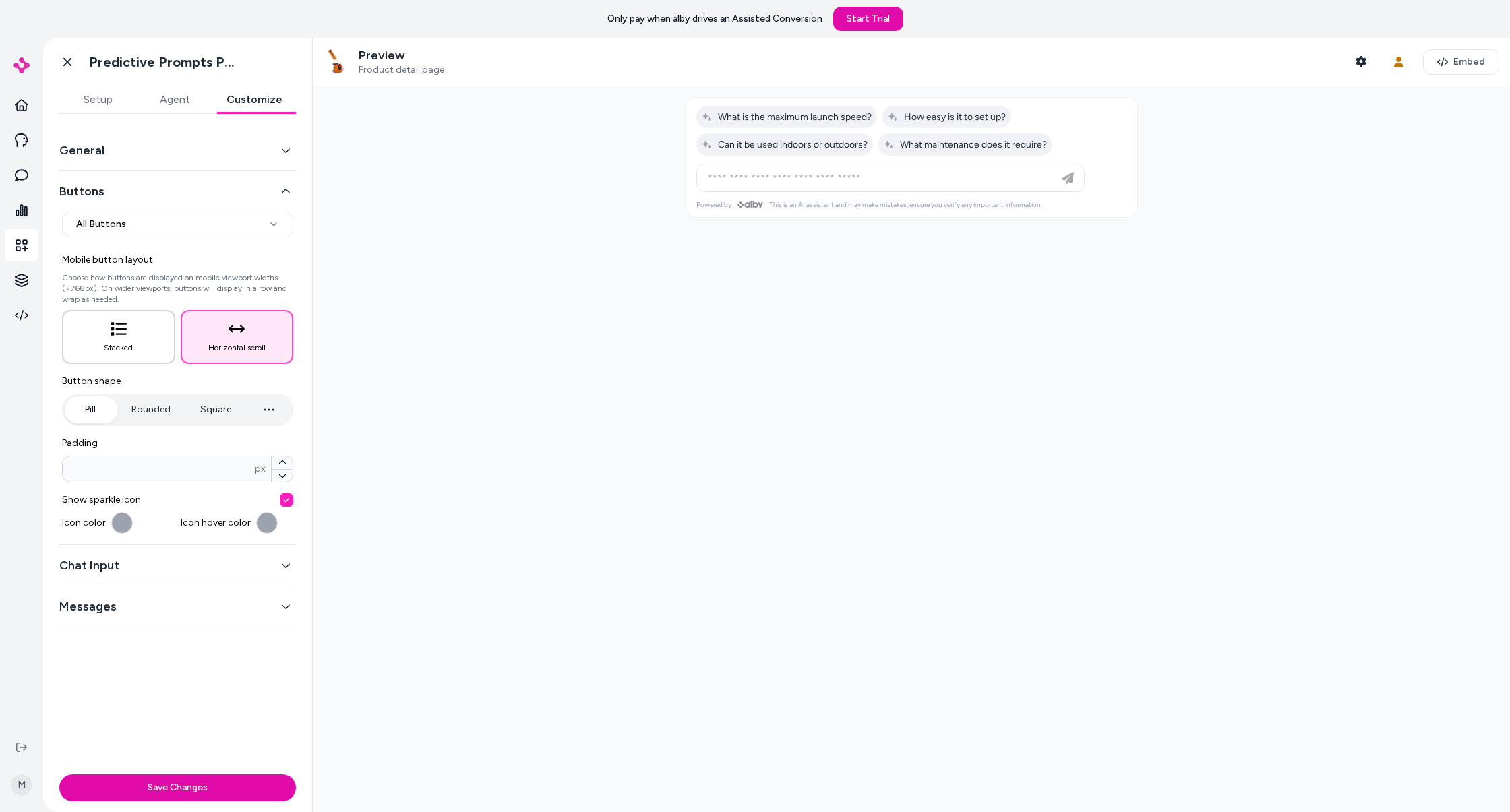
click at [118, 335] on icon "button" at bounding box center [118, 329] width 17 height 17
click at [260, 339] on button "Horizontal scroll" at bounding box center [238, 337] width 114 height 54
click at [118, 339] on button "Stacked" at bounding box center [118, 337] width 114 height 54
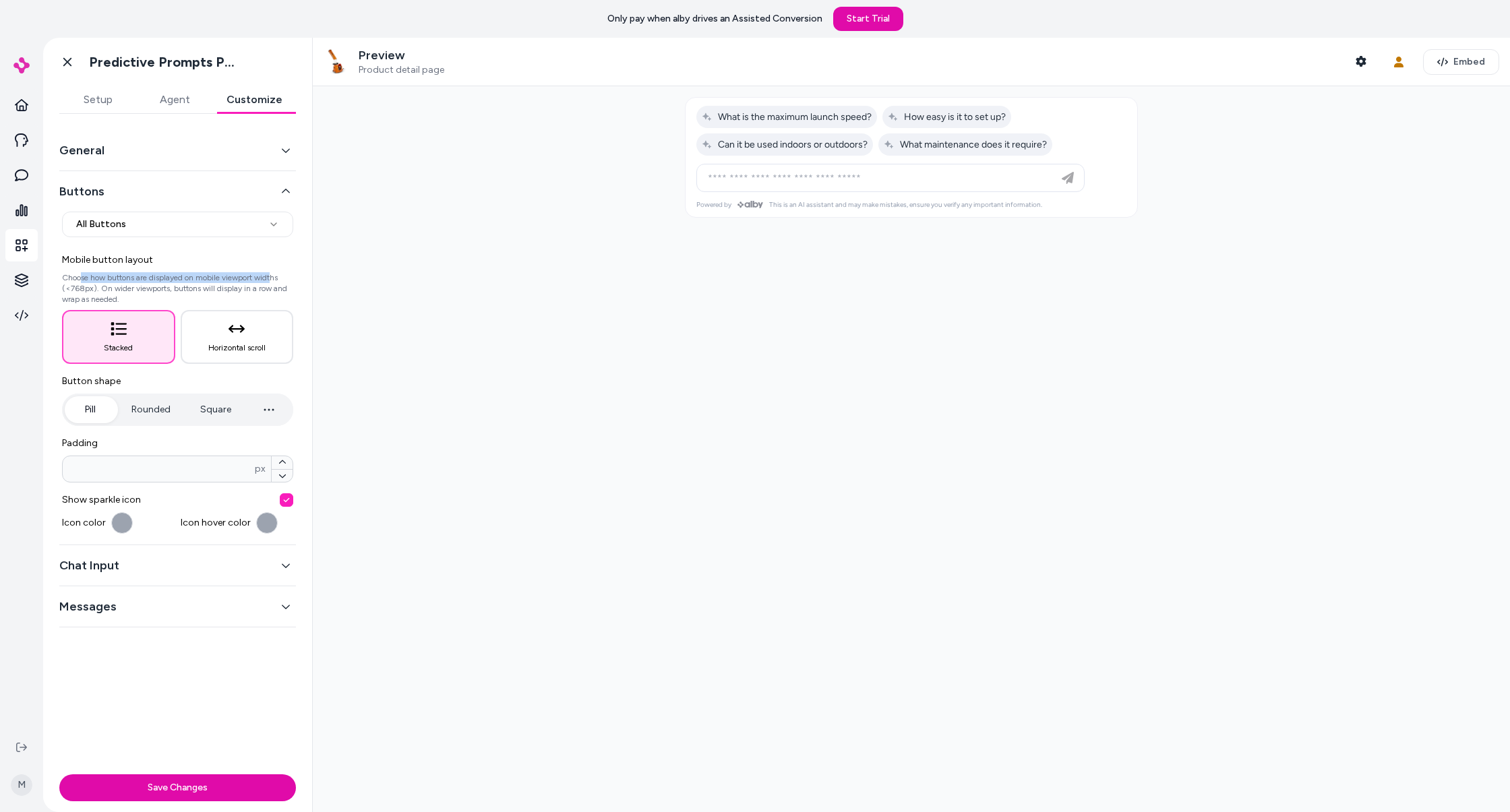
drag, startPoint x: 80, startPoint y: 274, endPoint x: 276, endPoint y: 279, distance: 196.1
click at [276, 278] on p "Choose how buttons are displayed on mobile viewport widths (<768px). On wider v…" at bounding box center [177, 288] width 231 height 32
click at [276, 279] on p "Choose how buttons are displayed on mobile viewport widths (<768px). On wider v…" at bounding box center [177, 288] width 231 height 32
click at [281, 190] on button "Buttons" at bounding box center [178, 191] width 237 height 19
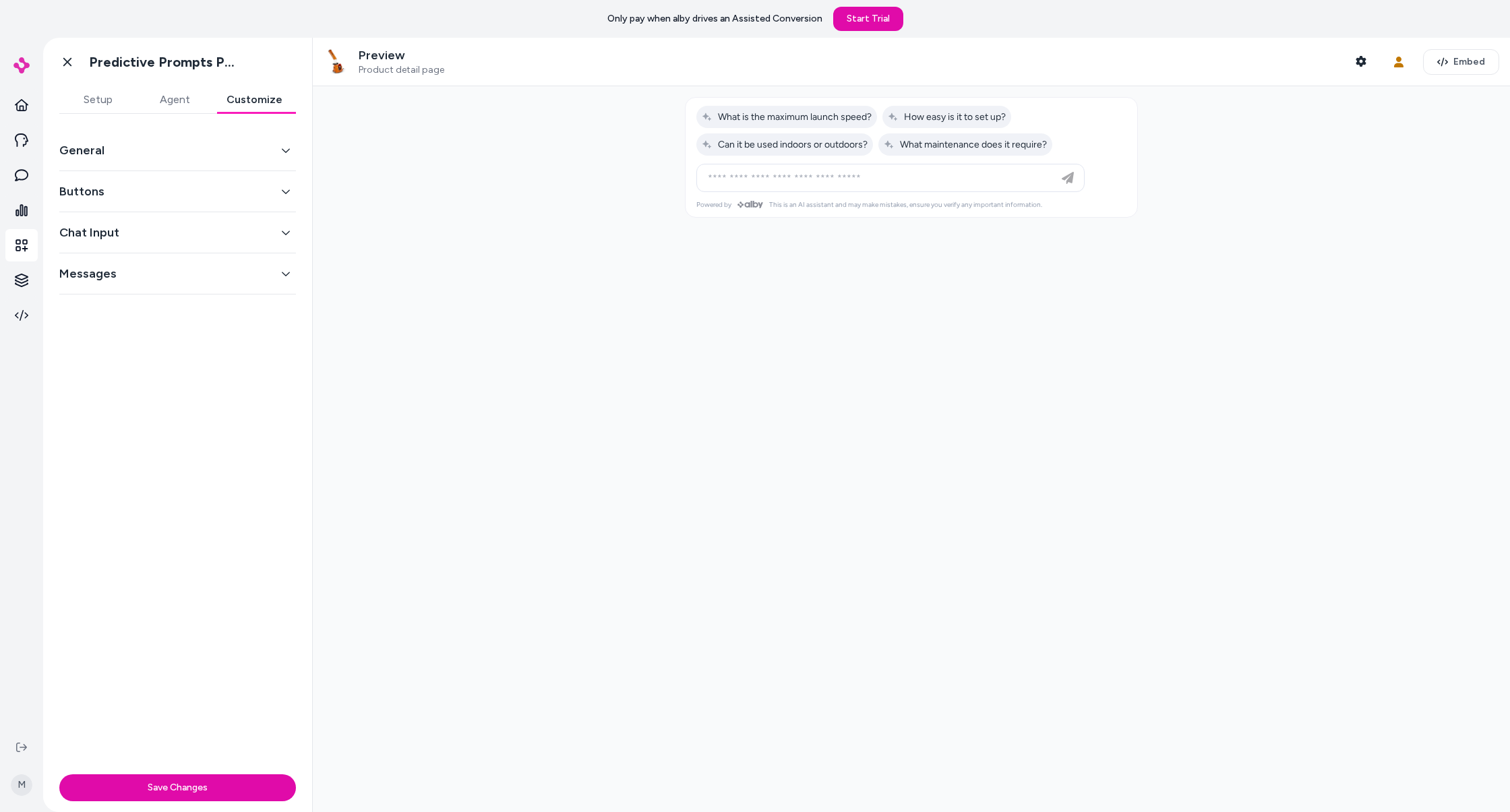
click at [266, 135] on div "General" at bounding box center [178, 151] width 237 height 41
click at [267, 148] on button "General" at bounding box center [178, 150] width 237 height 19
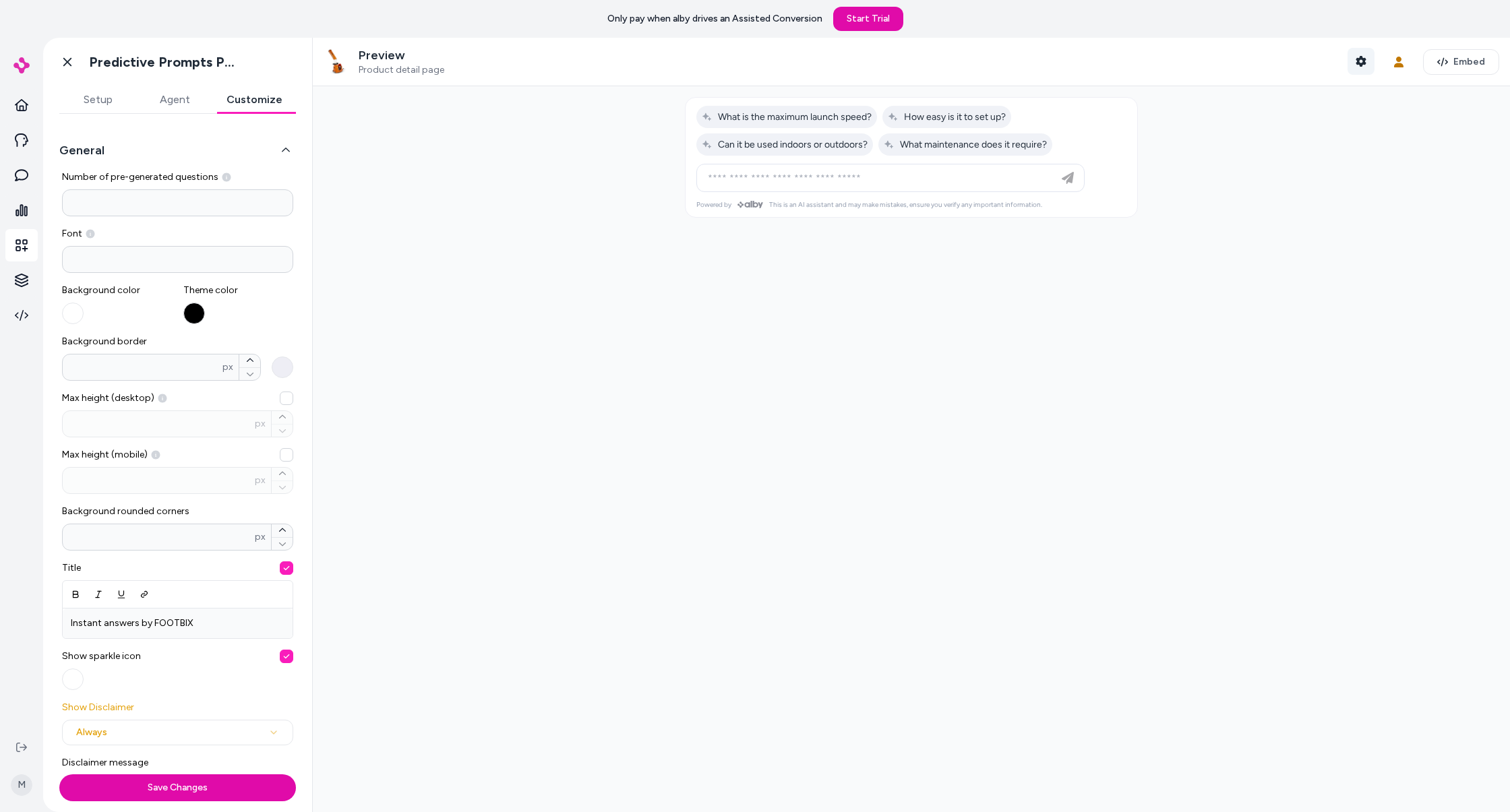
click at [1364, 68] on button "Shopper Context" at bounding box center [1361, 62] width 27 height 27
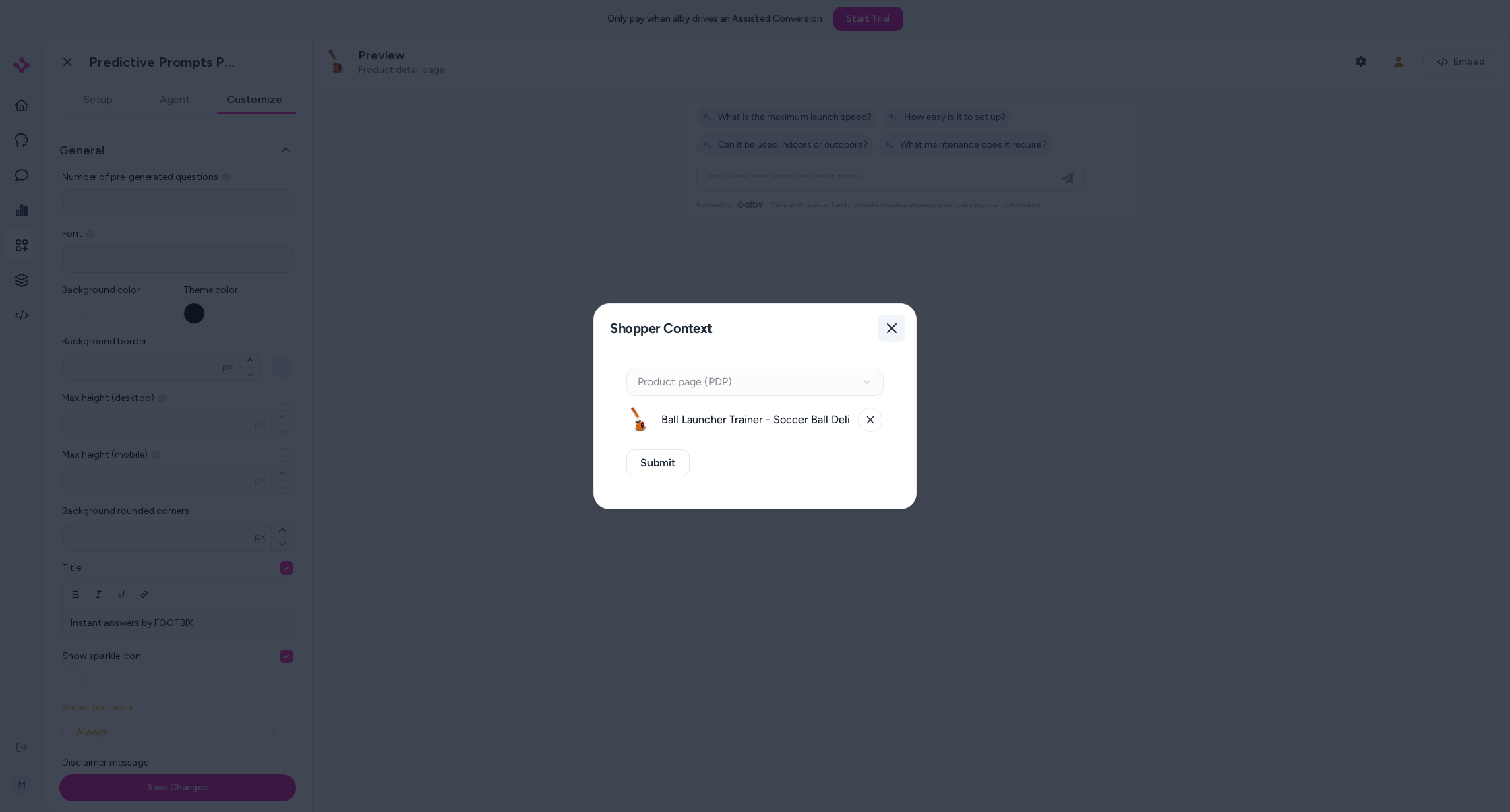
click at [892, 331] on icon "button" at bounding box center [892, 328] width 11 height 11
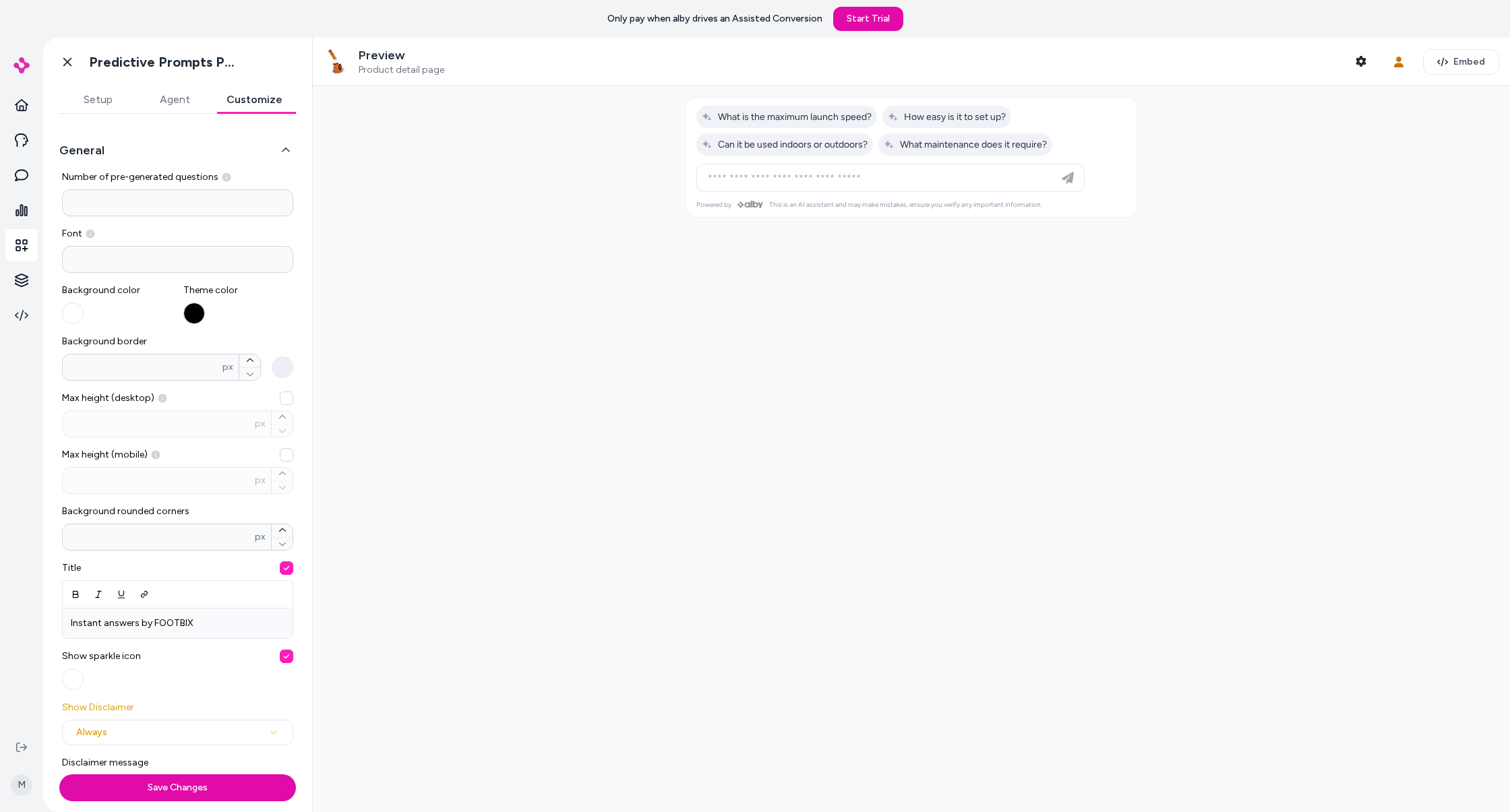
click at [1139, 125] on div at bounding box center [912, 449] width 1198 height 726
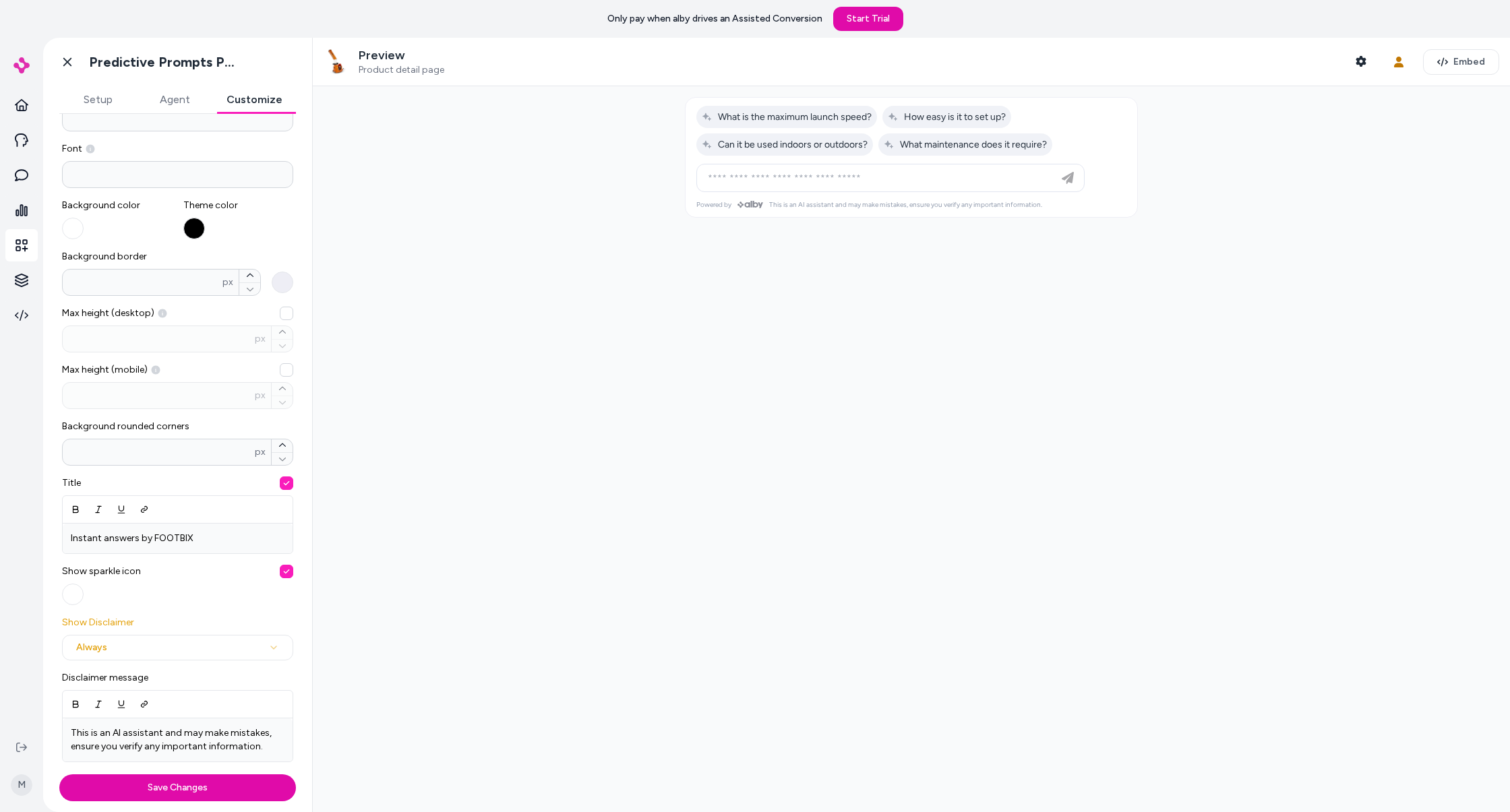
scroll to position [92, 0]
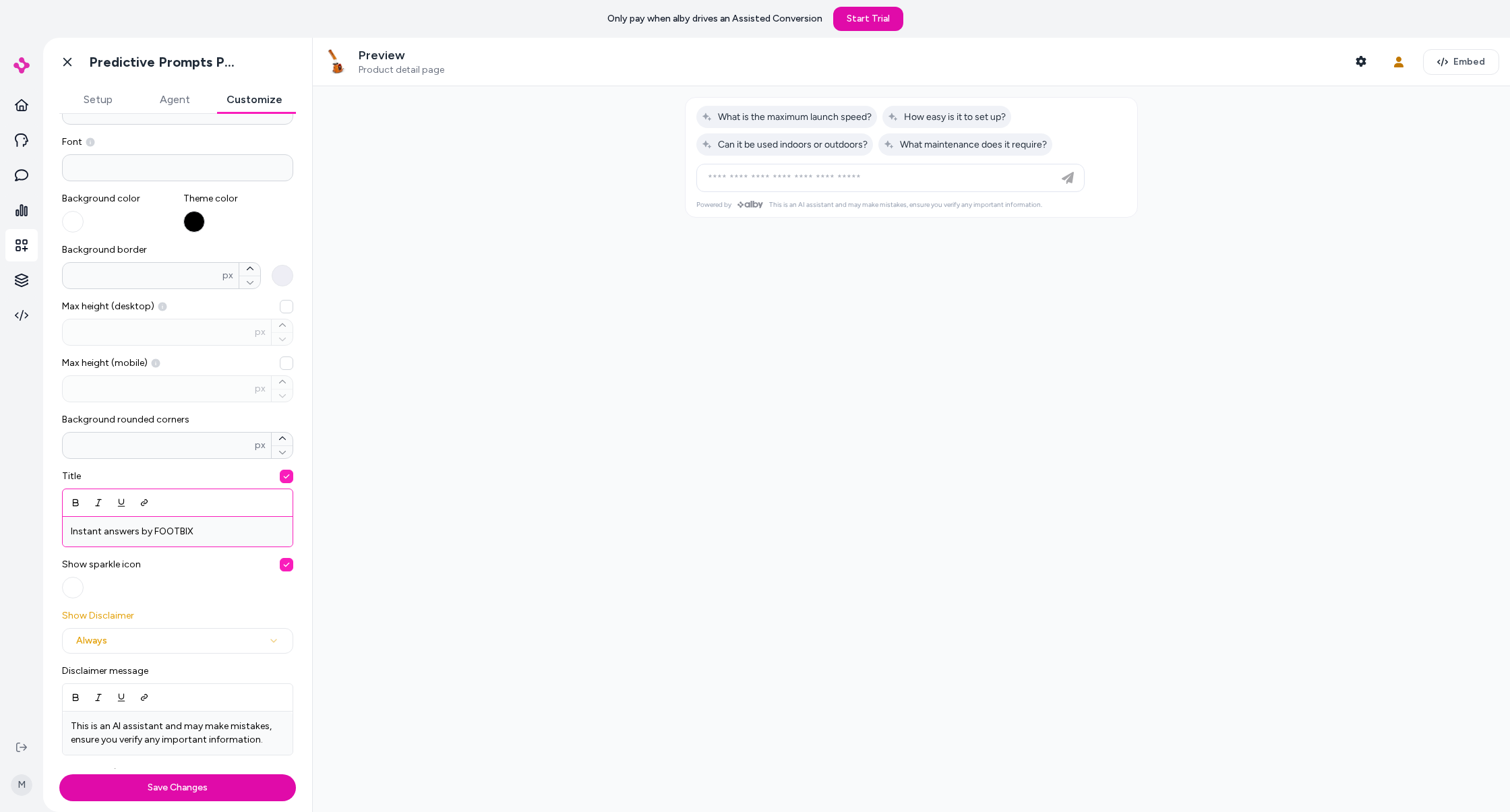
click at [229, 525] on p "Instant answers by FOOTBIX" at bounding box center [177, 532] width 213 height 14
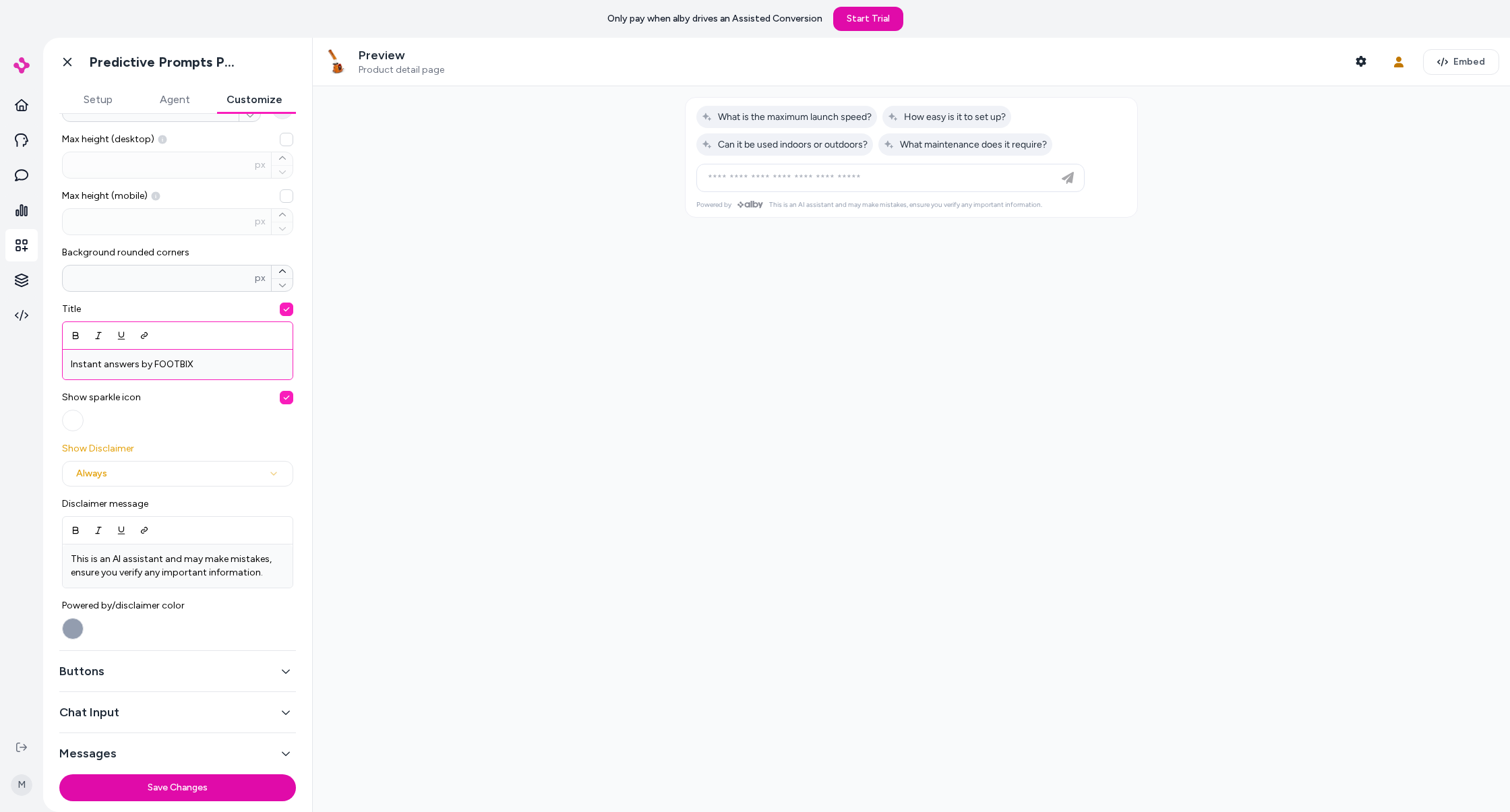
scroll to position [261, 0]
click at [218, 681] on div "Buttons" at bounding box center [178, 669] width 237 height 41
click at [229, 660] on button "Buttons" at bounding box center [178, 669] width 237 height 19
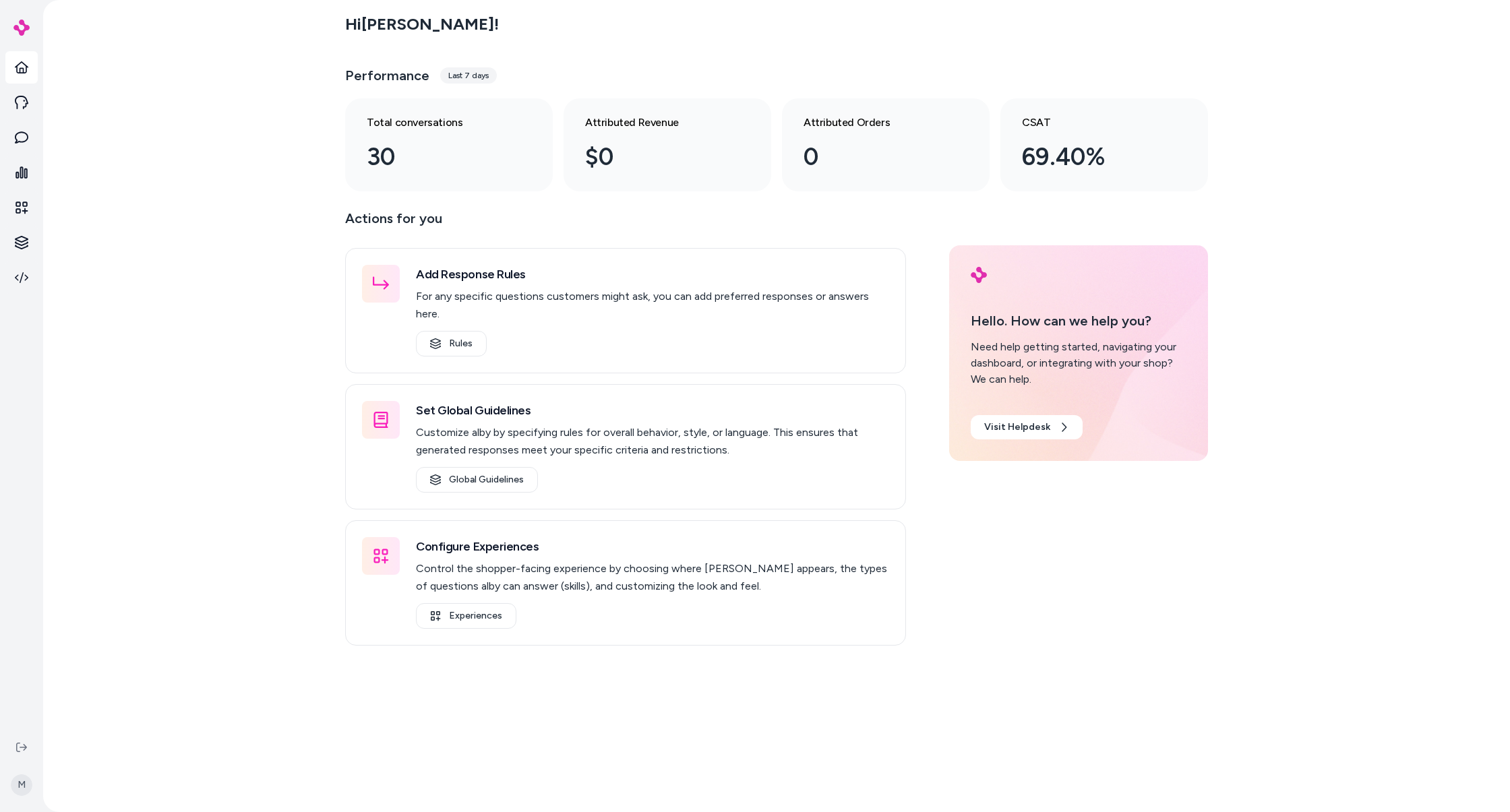
drag, startPoint x: 0, startPoint y: 0, endPoint x: 570, endPoint y: 198, distance: 603.4
click at [570, 198] on main "Hi [PERSON_NAME] ! Performance Last 7 days Total conversations 30 Attributed Re…" at bounding box center [777, 406] width 863 height 812
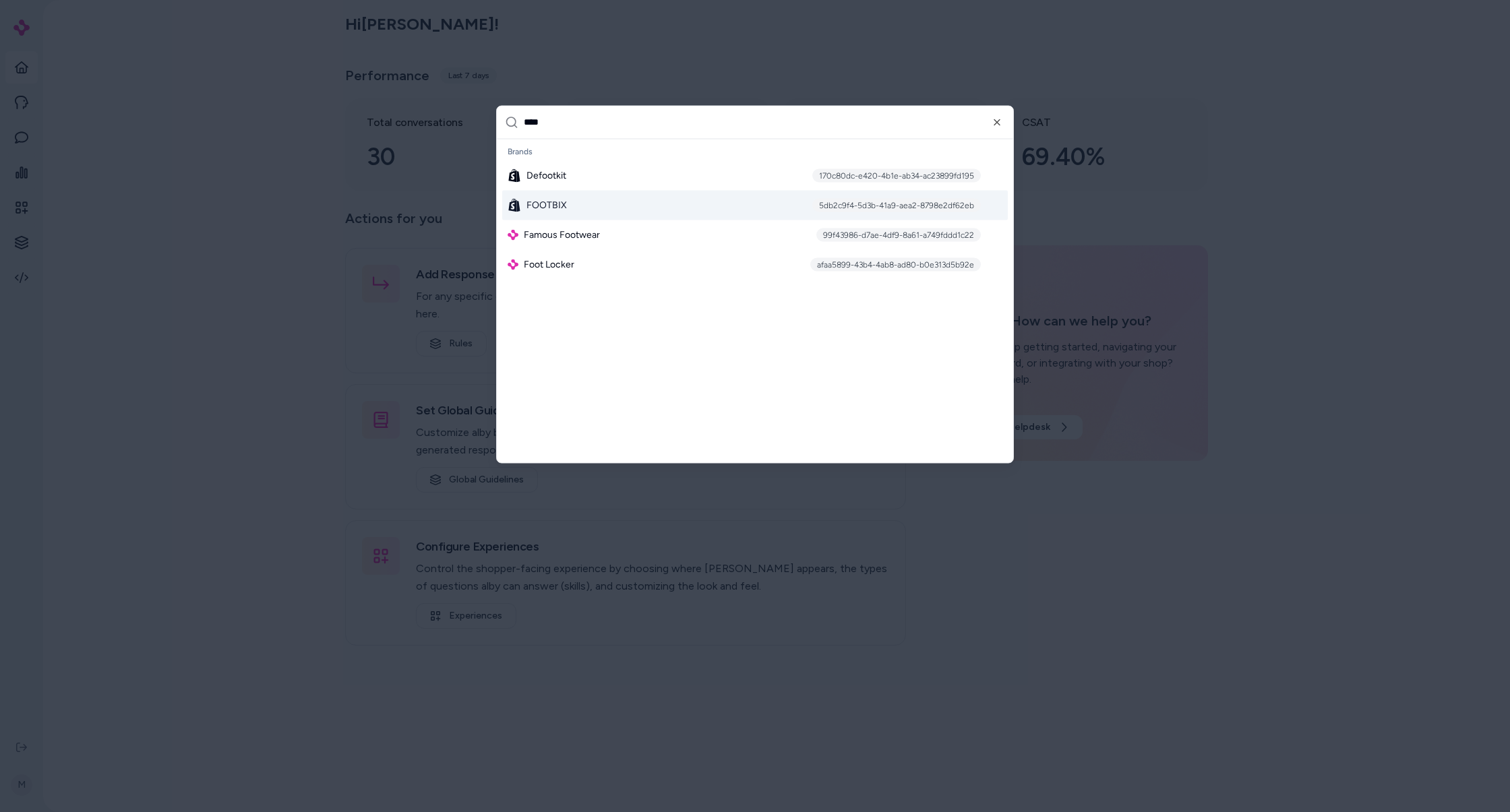
type input "****"
click at [599, 204] on div "FOOTBIX 5db2c9f4-5d3b-41a9-aea2-8798e2df62eb" at bounding box center [755, 204] width 506 height 29
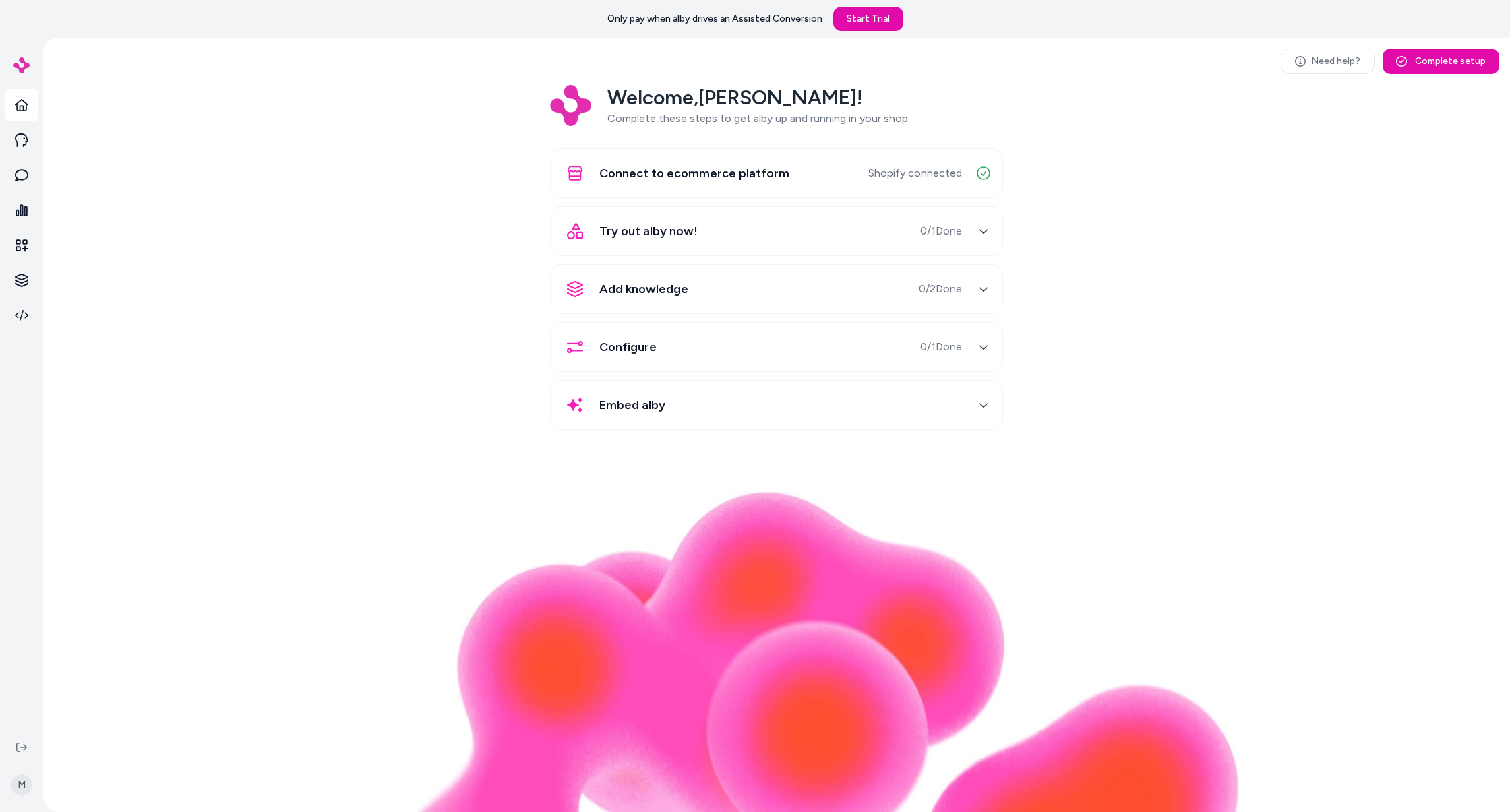
click at [918, 97] on div "Welcome, Matt ! Complete these steps to get alby up and running in your shop." at bounding box center [776, 106] width 453 height 42
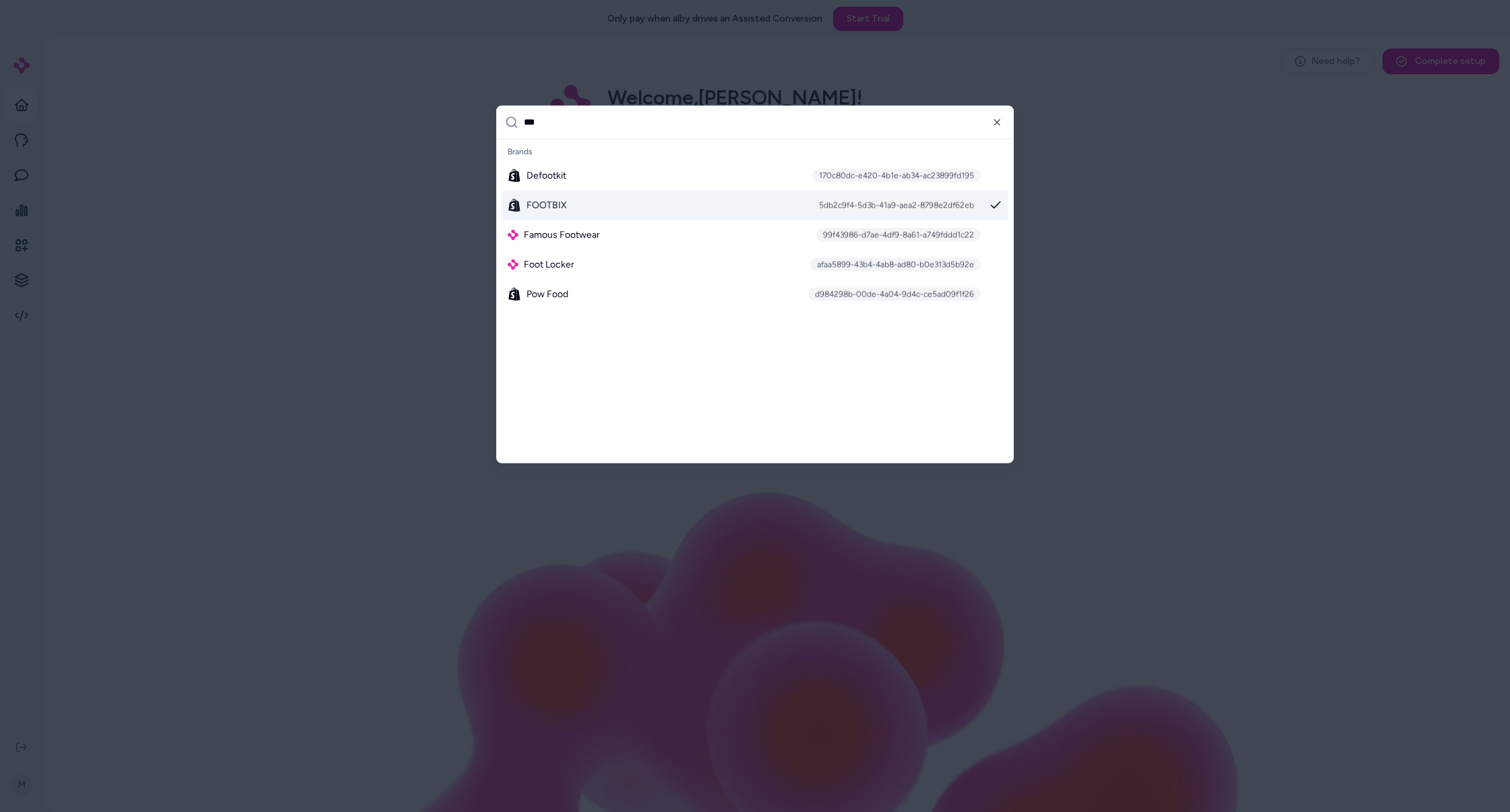
type input "***"
click at [608, 199] on div "FOOTBIX 5db2c9f4-5d3b-41a9-aea2-8798e2df62eb" at bounding box center [755, 204] width 506 height 29
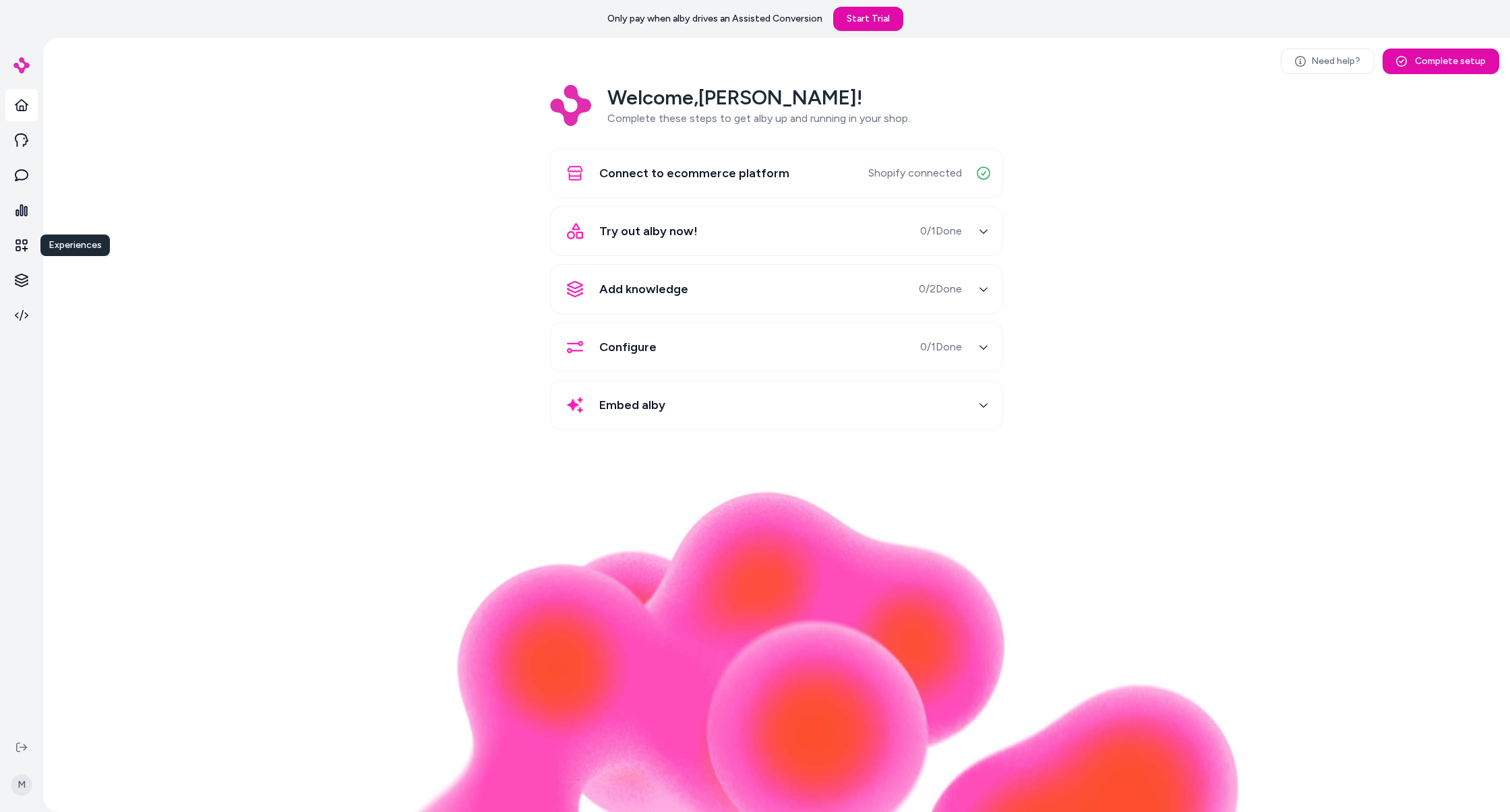
click at [22, 246] on icon at bounding box center [22, 246] width 14 height 14
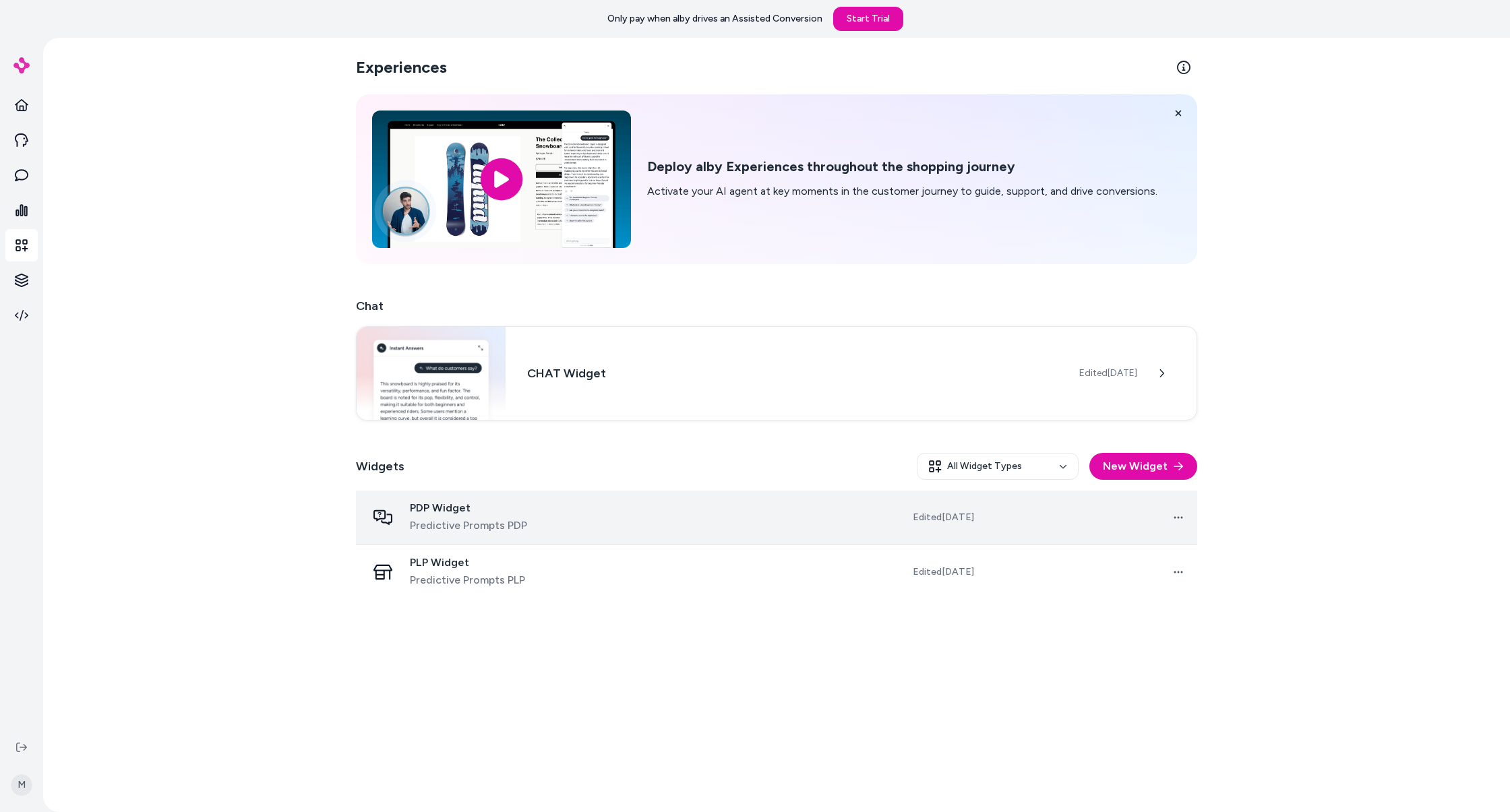
click at [633, 517] on td at bounding box center [704, 519] width 212 height 55
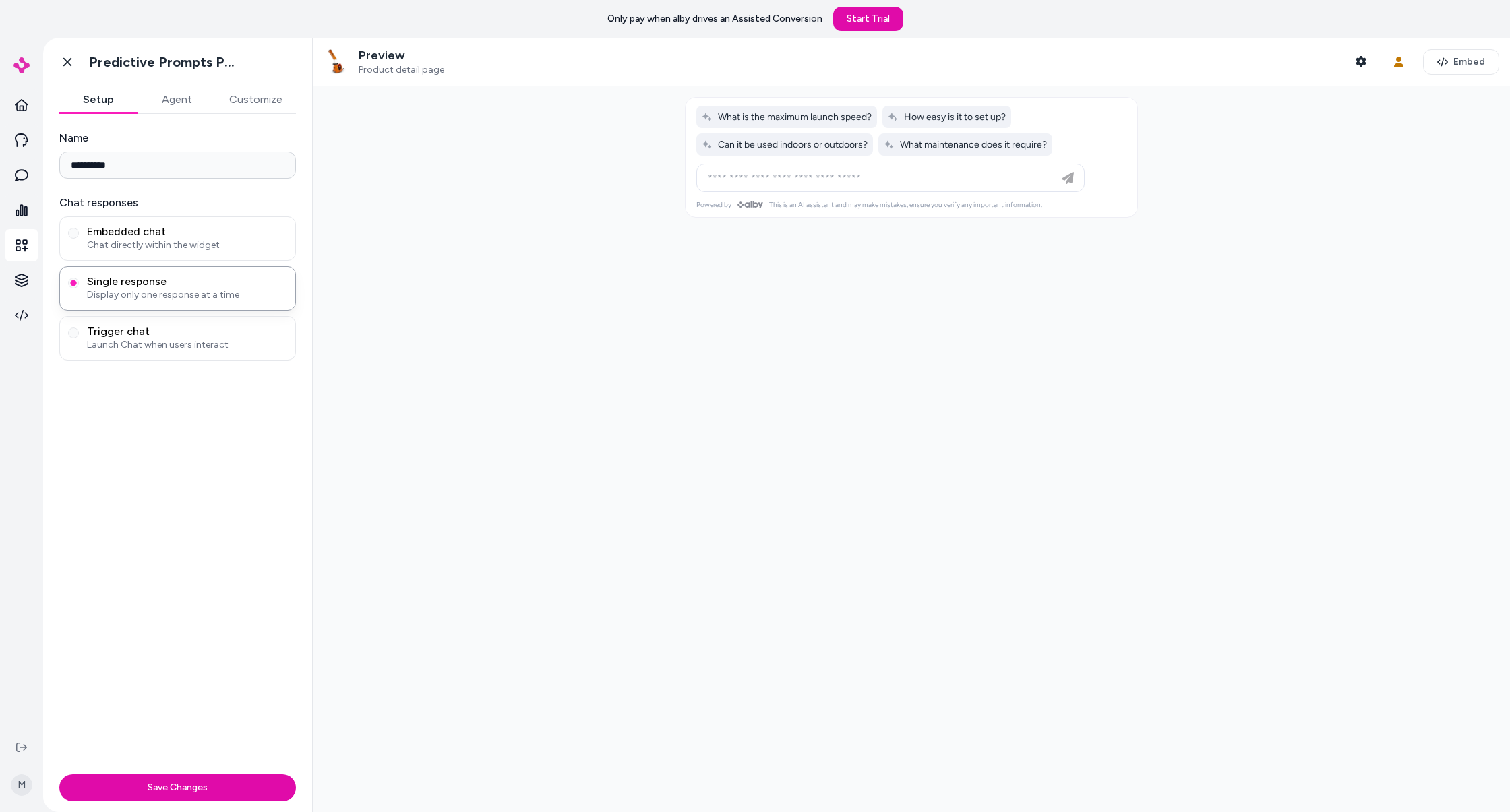
click at [392, 209] on div at bounding box center [912, 449] width 1198 height 726
click at [169, 94] on button "Agent" at bounding box center [177, 100] width 78 height 27
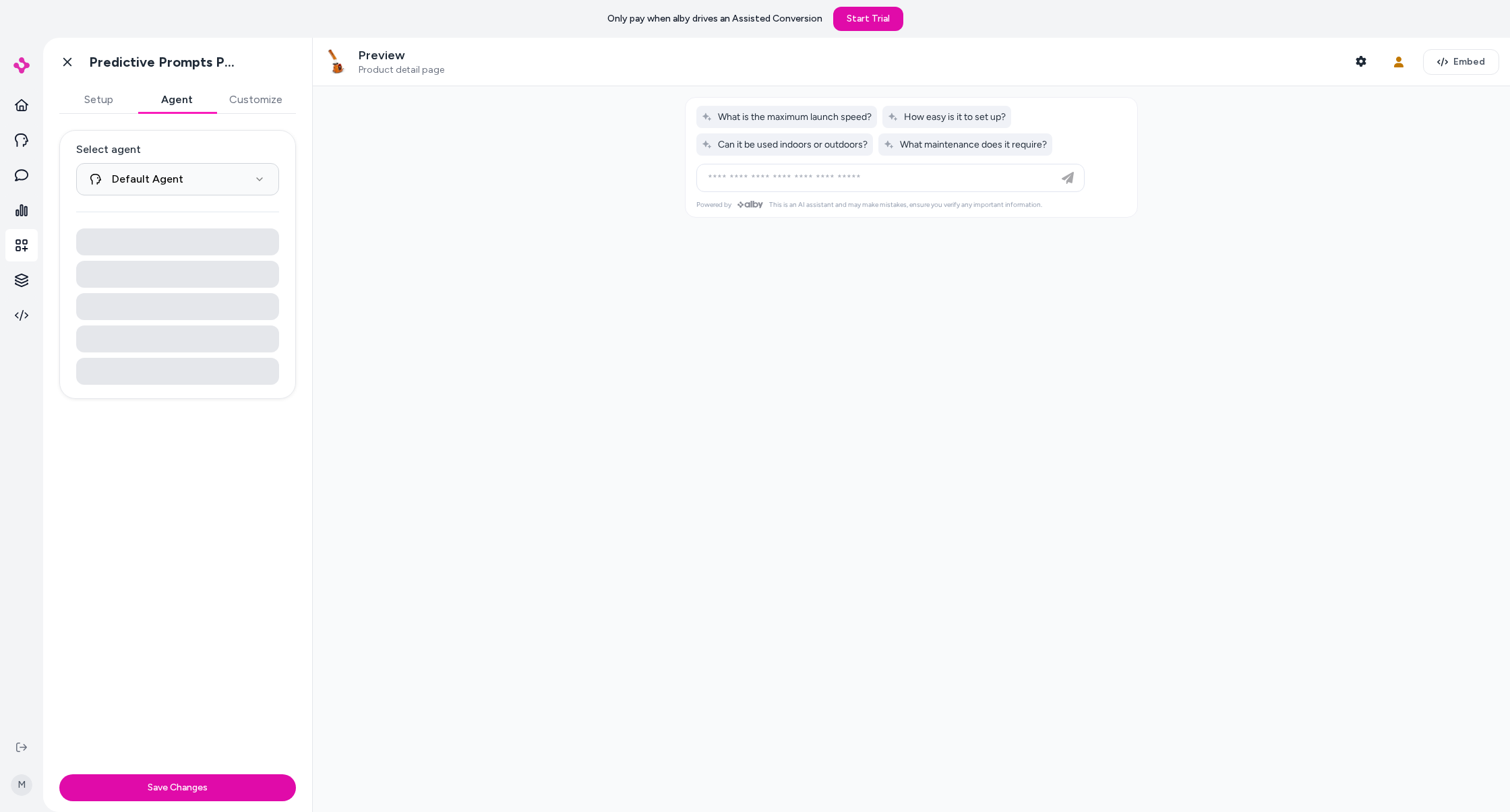
click at [271, 99] on button "Customize" at bounding box center [255, 100] width 80 height 27
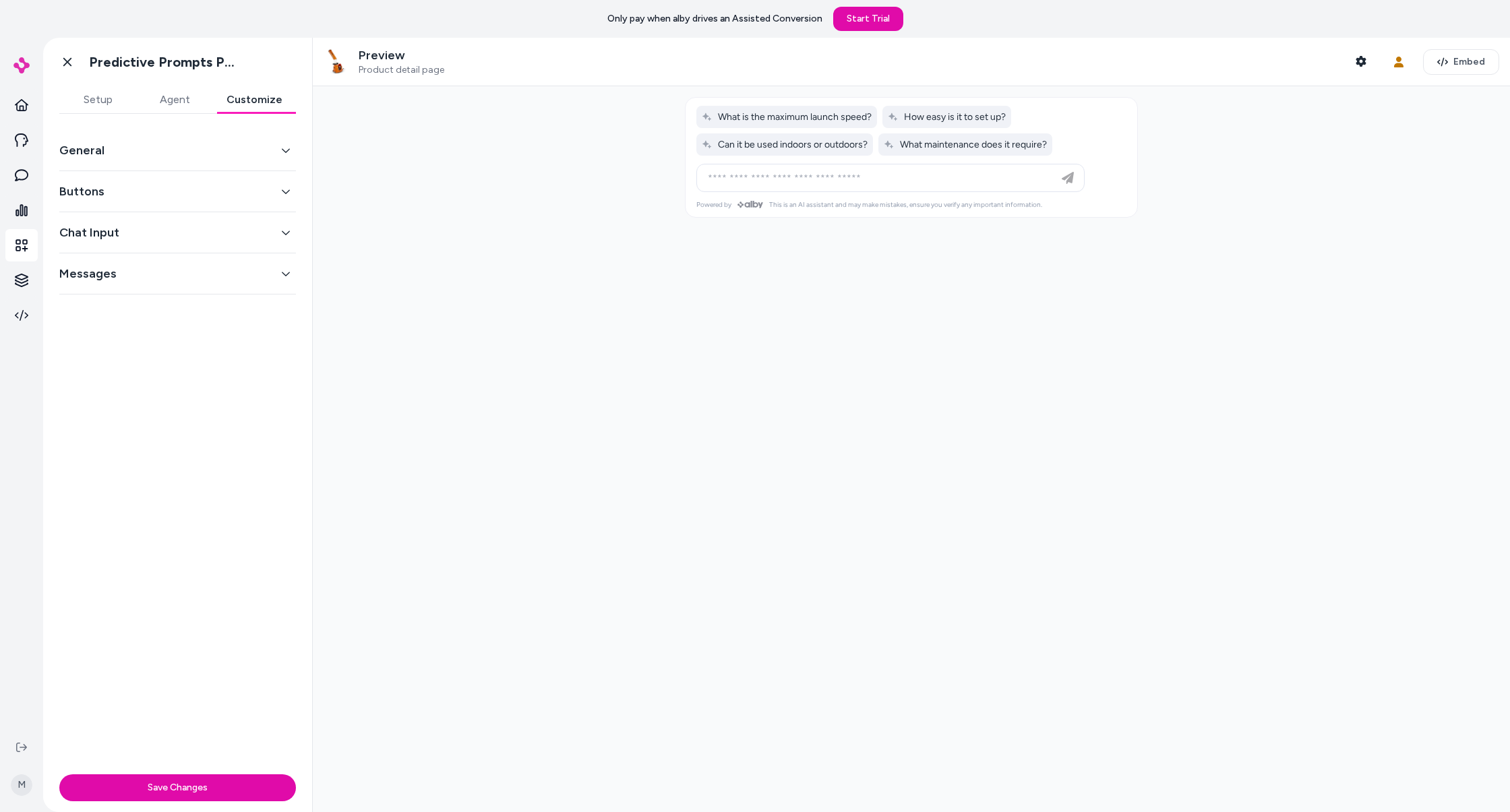
click at [72, 94] on button "Setup" at bounding box center [98, 100] width 77 height 27
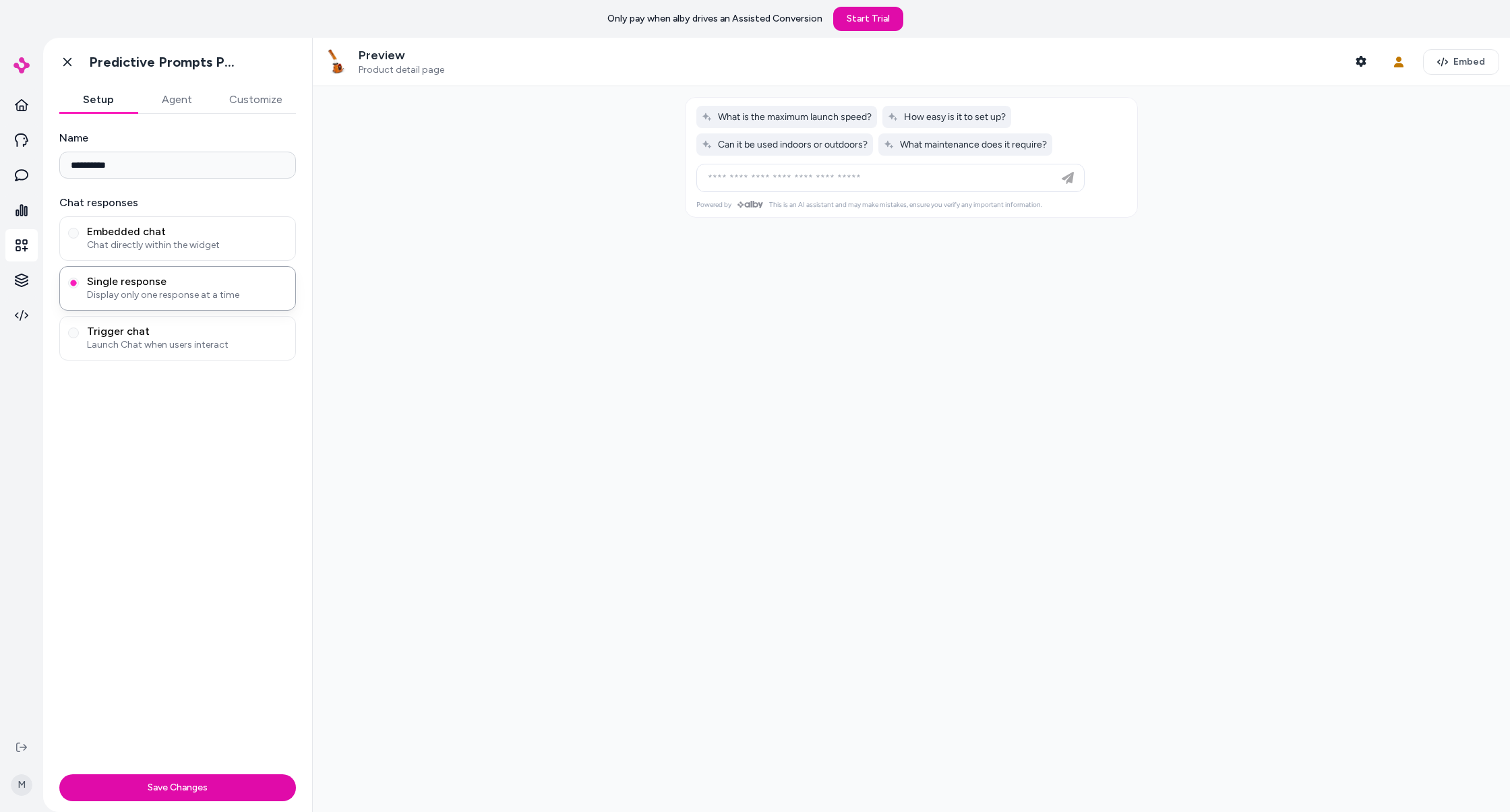
click at [604, 295] on div at bounding box center [912, 449] width 1198 height 726
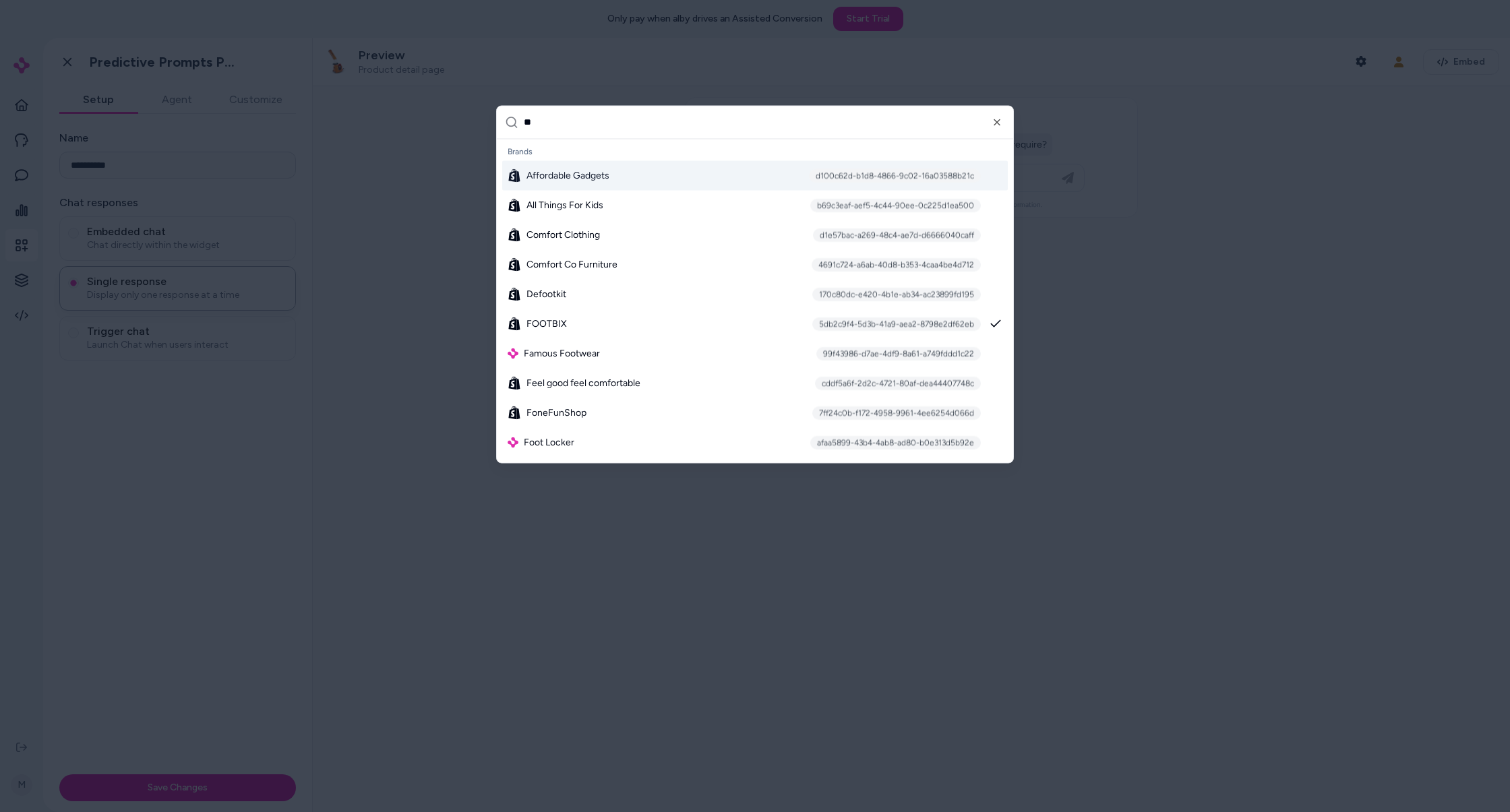
type input "*"
